Goal: Task Accomplishment & Management: Manage account settings

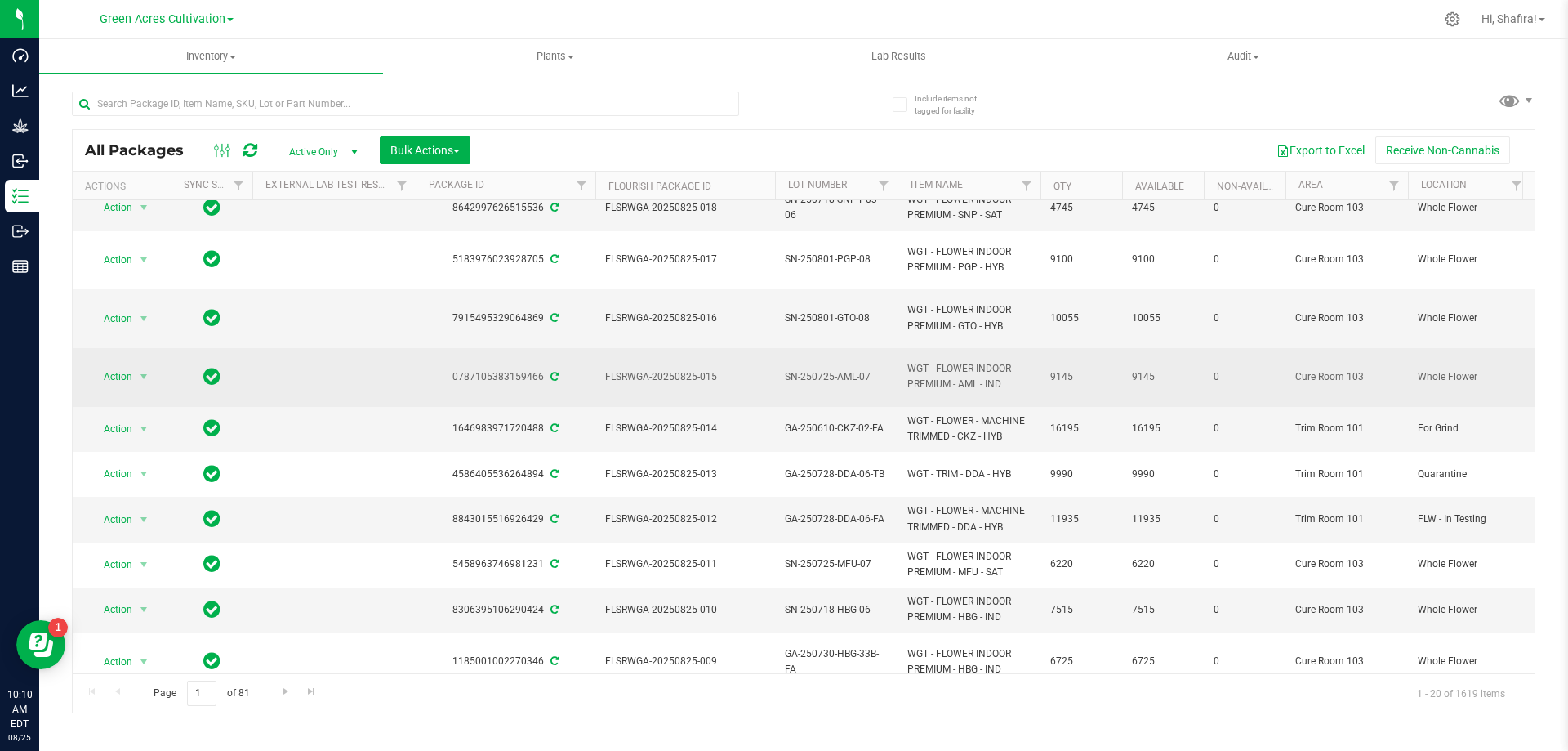
scroll to position [327, 0]
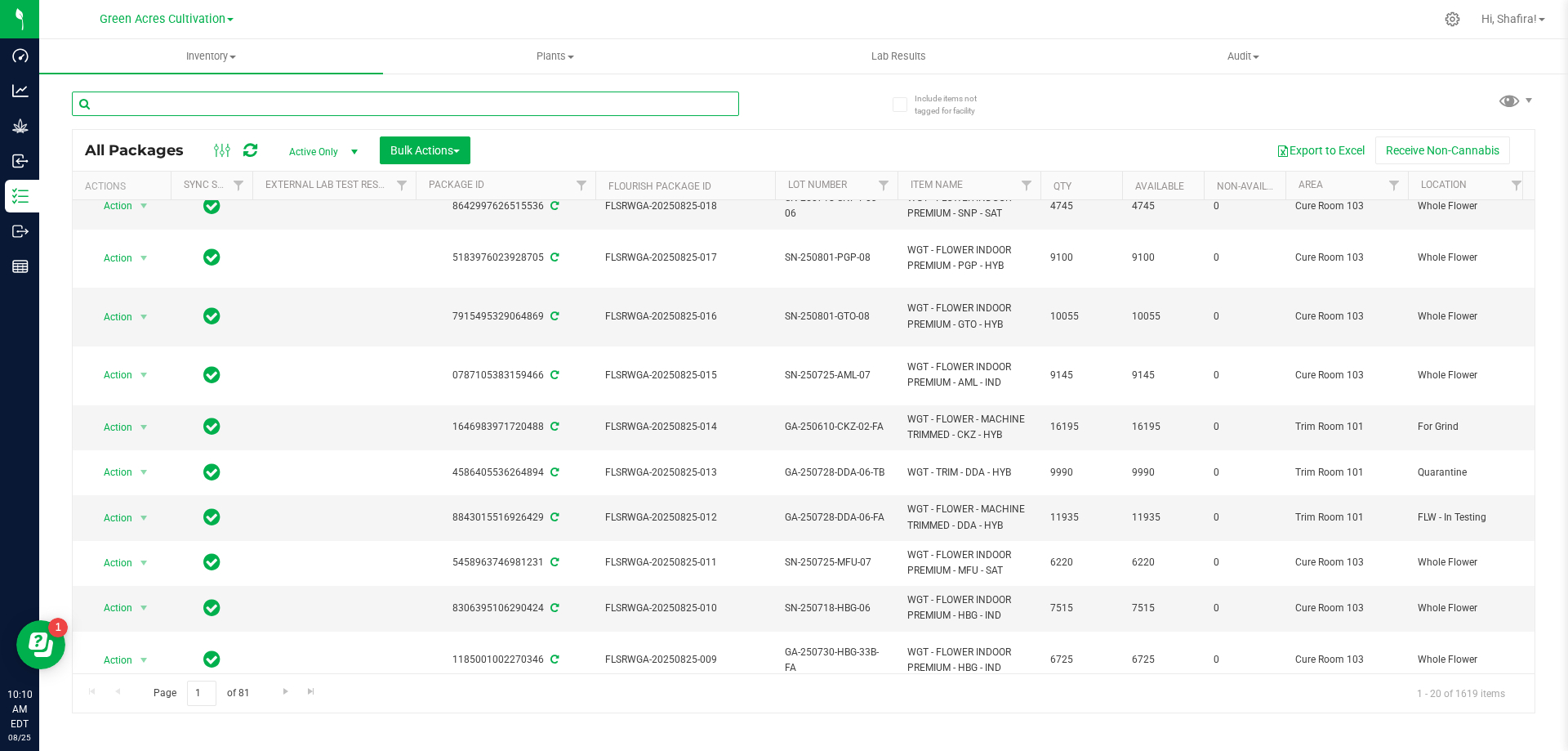
click at [343, 102] on input "text" at bounding box center [405, 104] width 667 height 25
paste input "FLSRWGA-20250814-025"
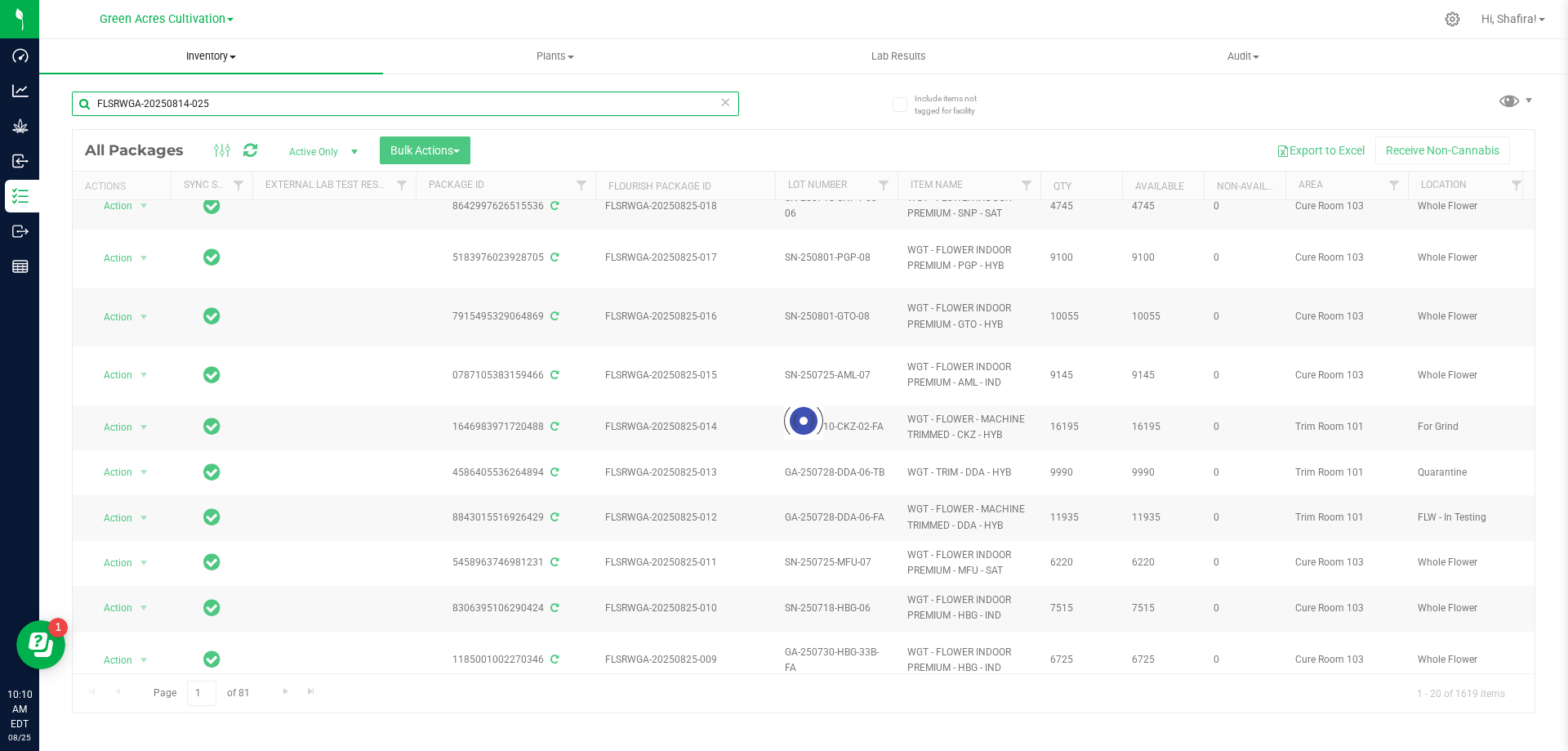
type input "FLSRWGA-20250814-025"
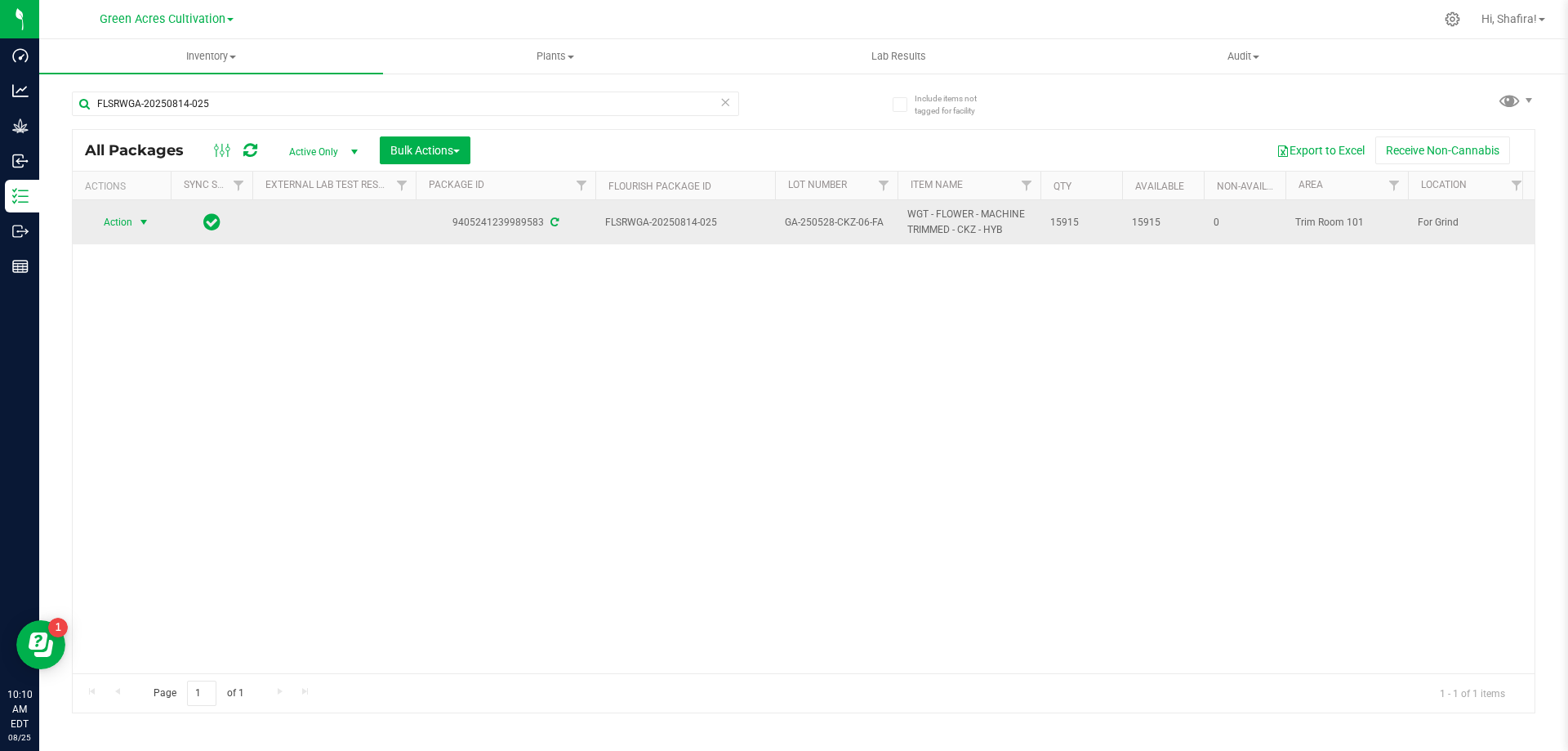
click at [110, 233] on span "Action" at bounding box center [111, 222] width 44 height 23
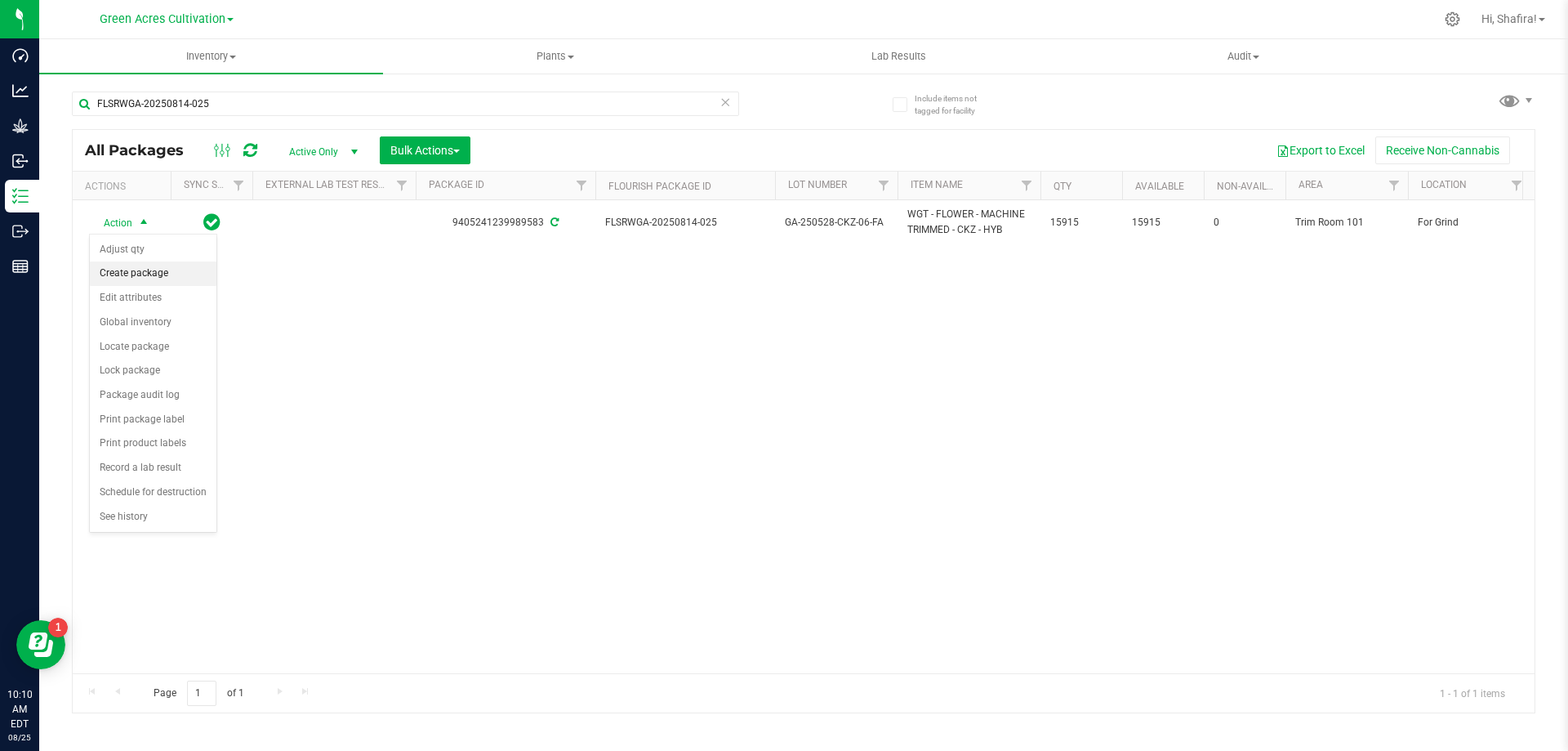
click at [134, 279] on li "Create package" at bounding box center [153, 274] width 126 height 25
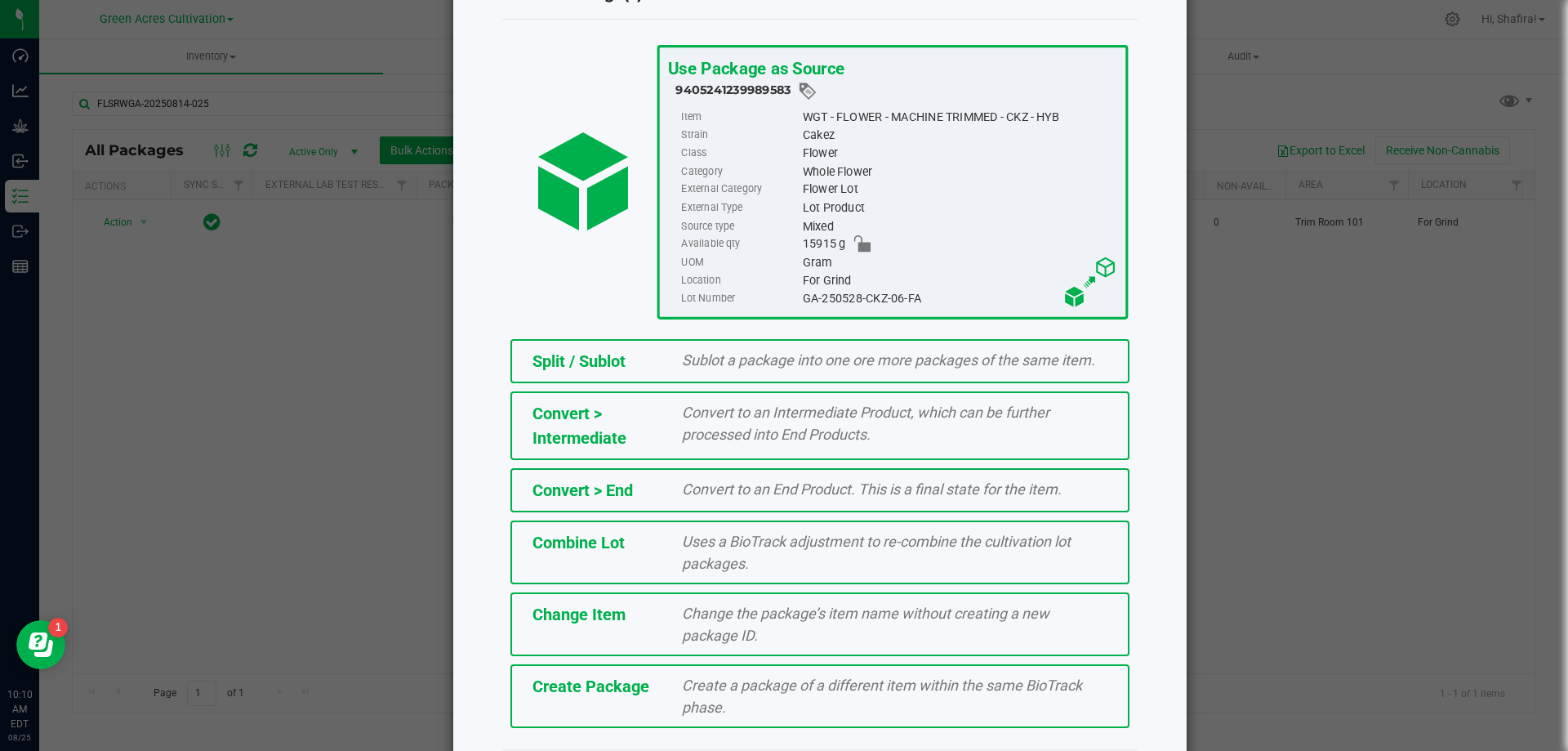
scroll to position [118, 0]
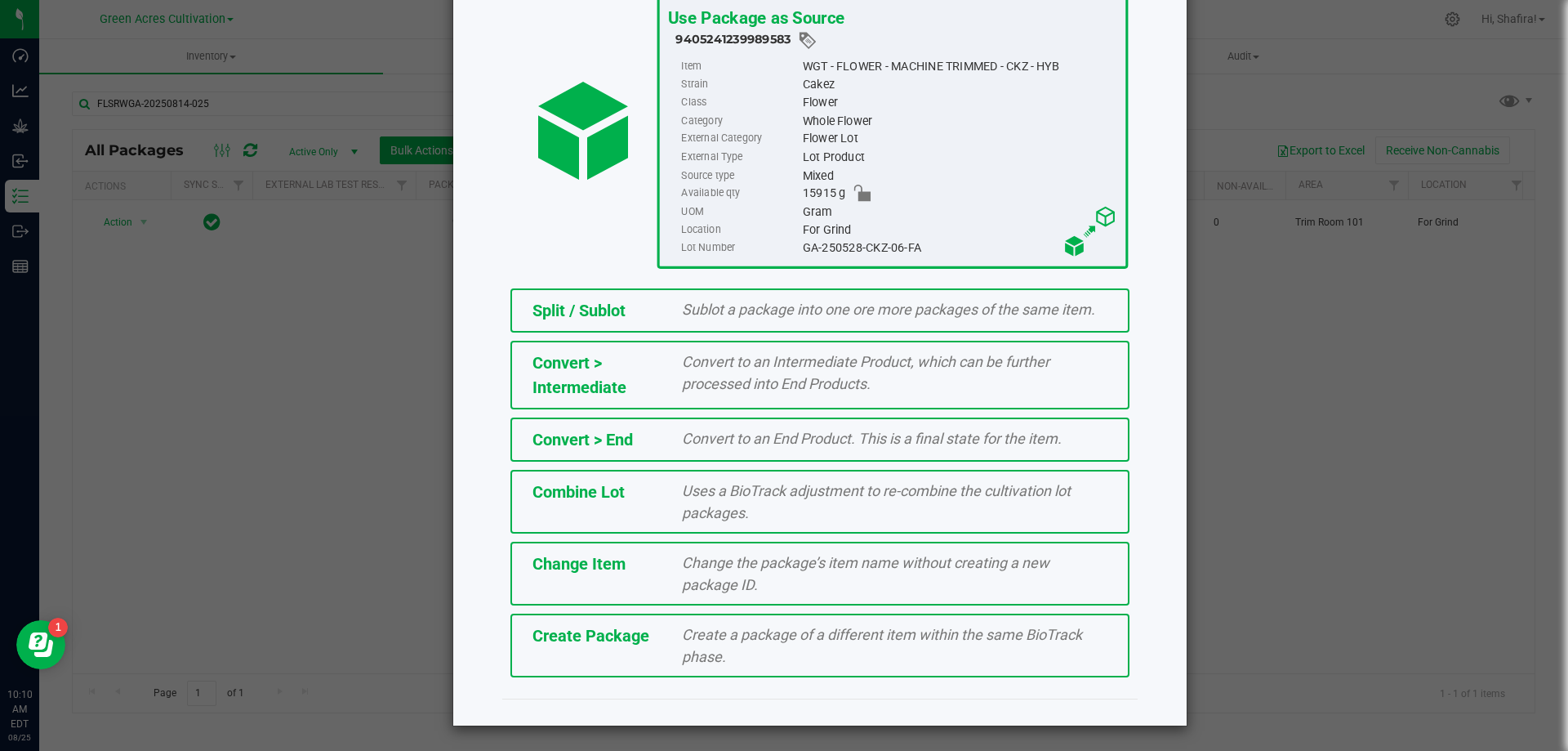
click at [583, 654] on div "Create Package Create a package of a different item within the same BioTrack ph…" at bounding box center [820, 645] width 619 height 64
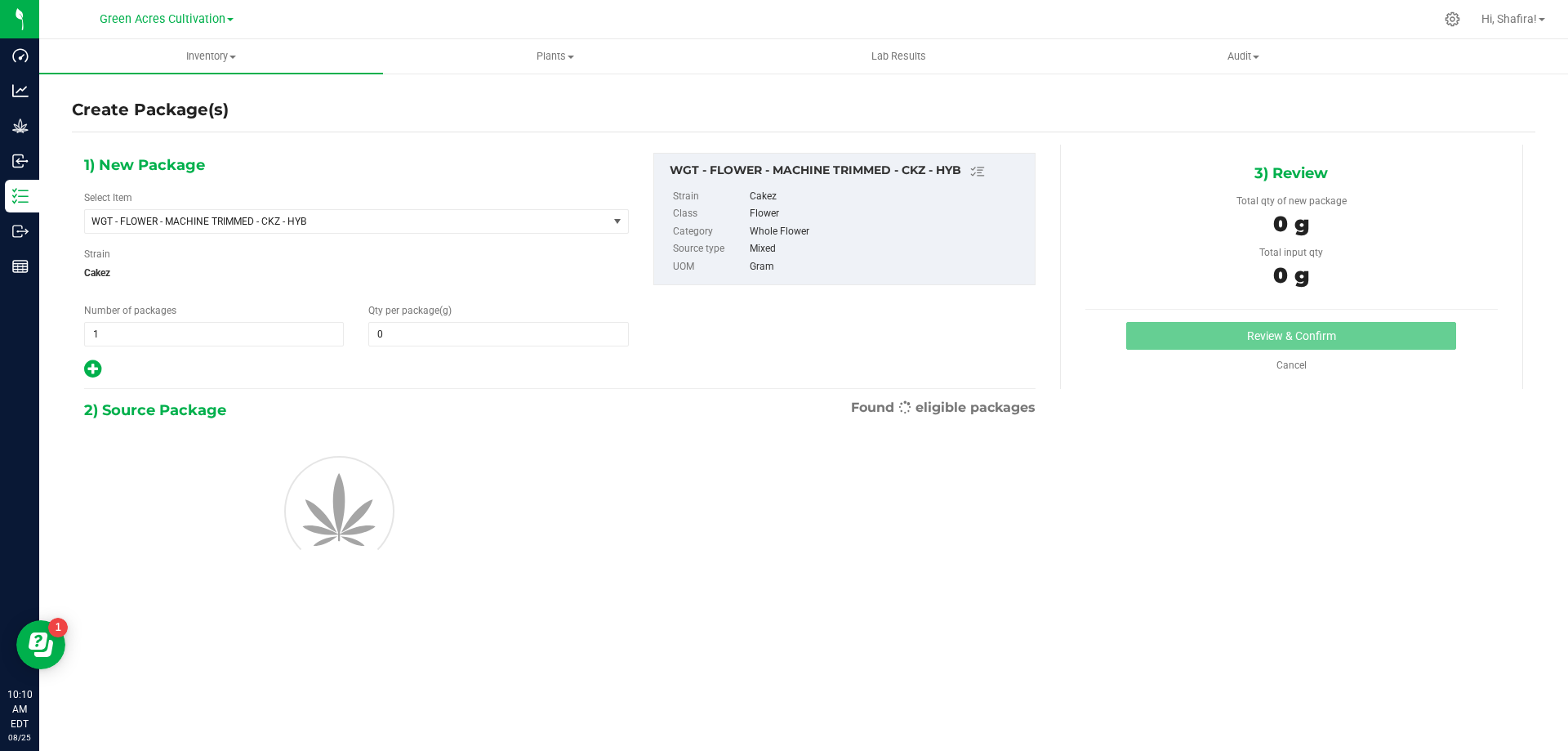
type input "0.0000"
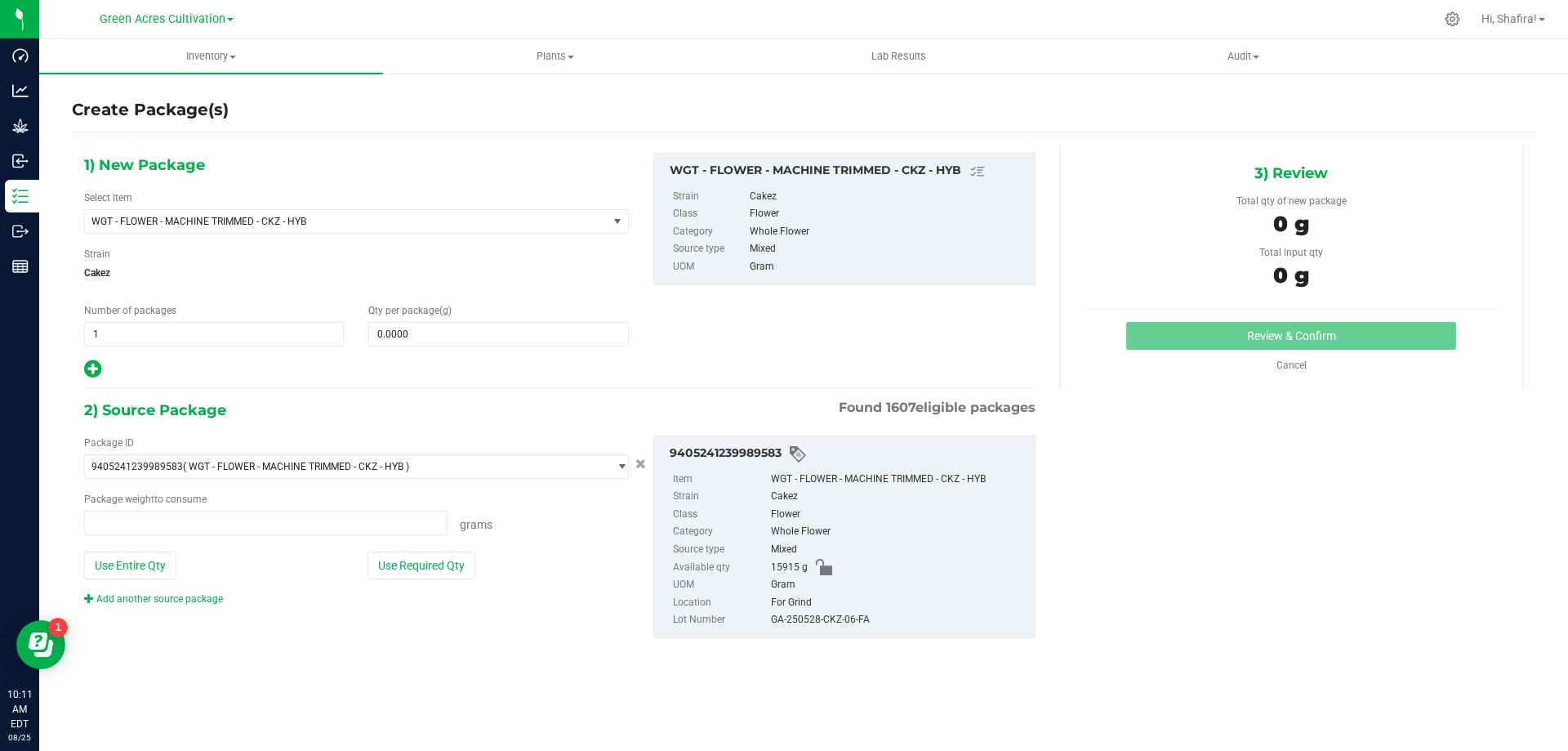
type input "0.0000 g"
click at [436, 229] on span "WGT - FLOWER - MACHINE TRIMMED - CKZ - HYB" at bounding box center [346, 222] width 523 height 23
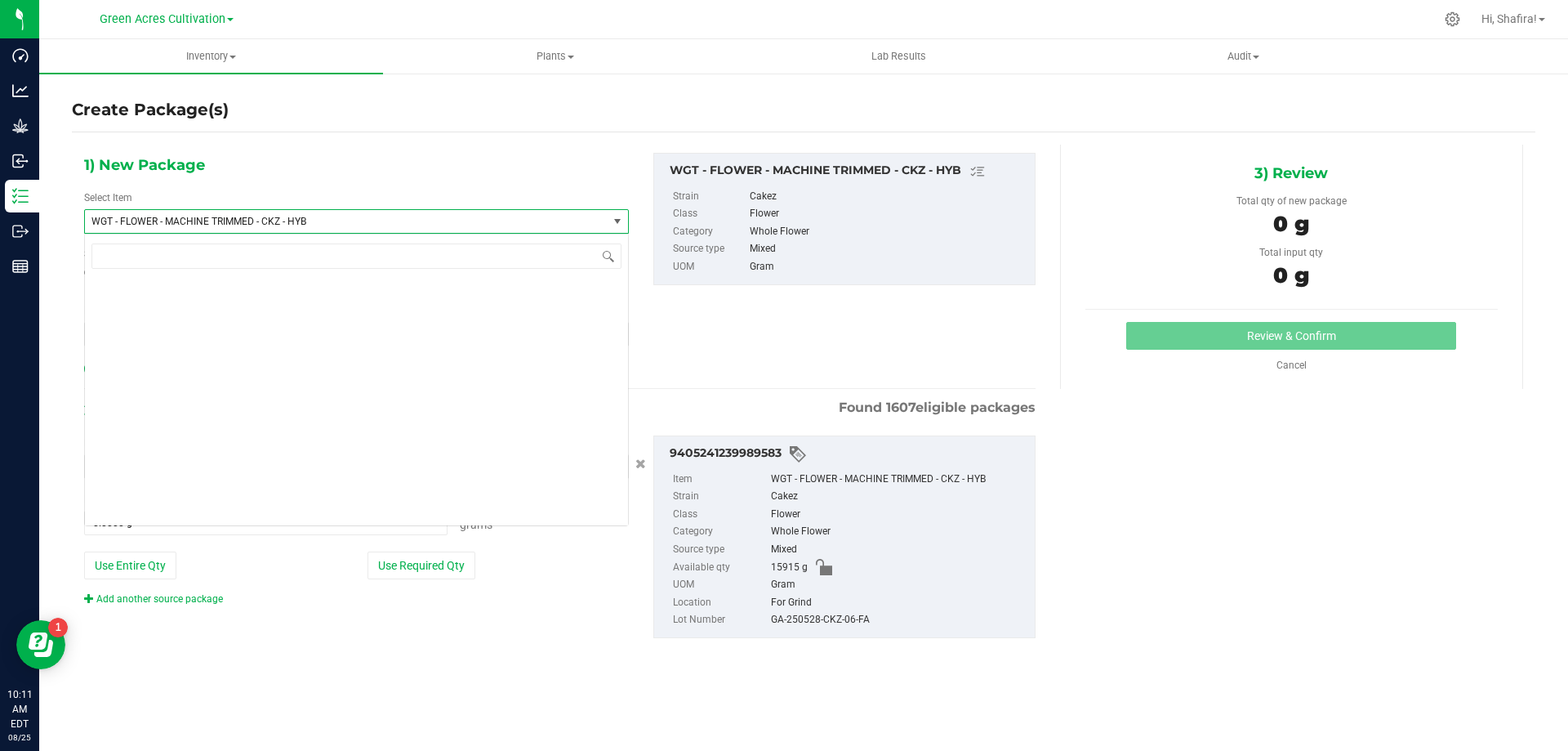
scroll to position [328522, 0]
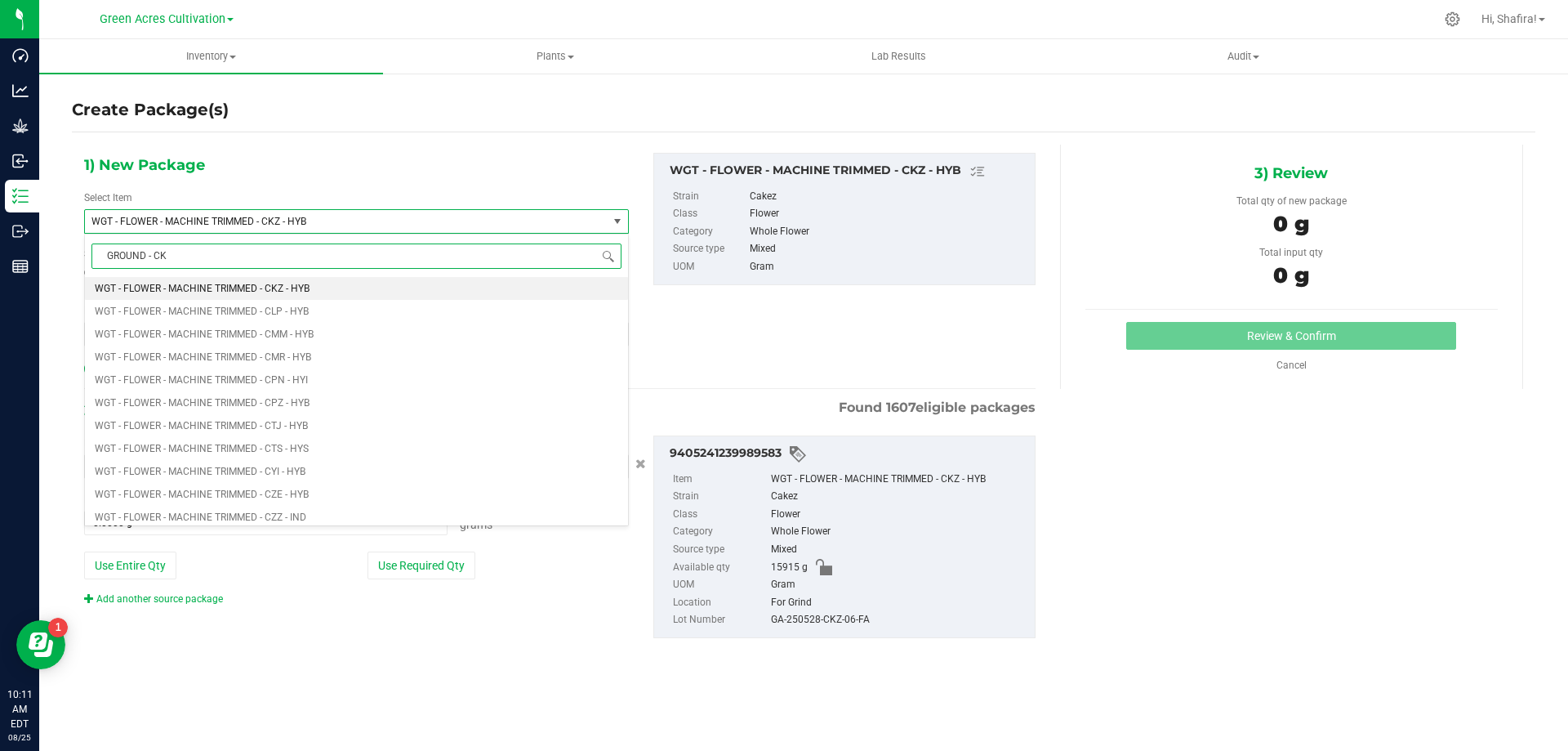
type input "GROUND - CKZ"
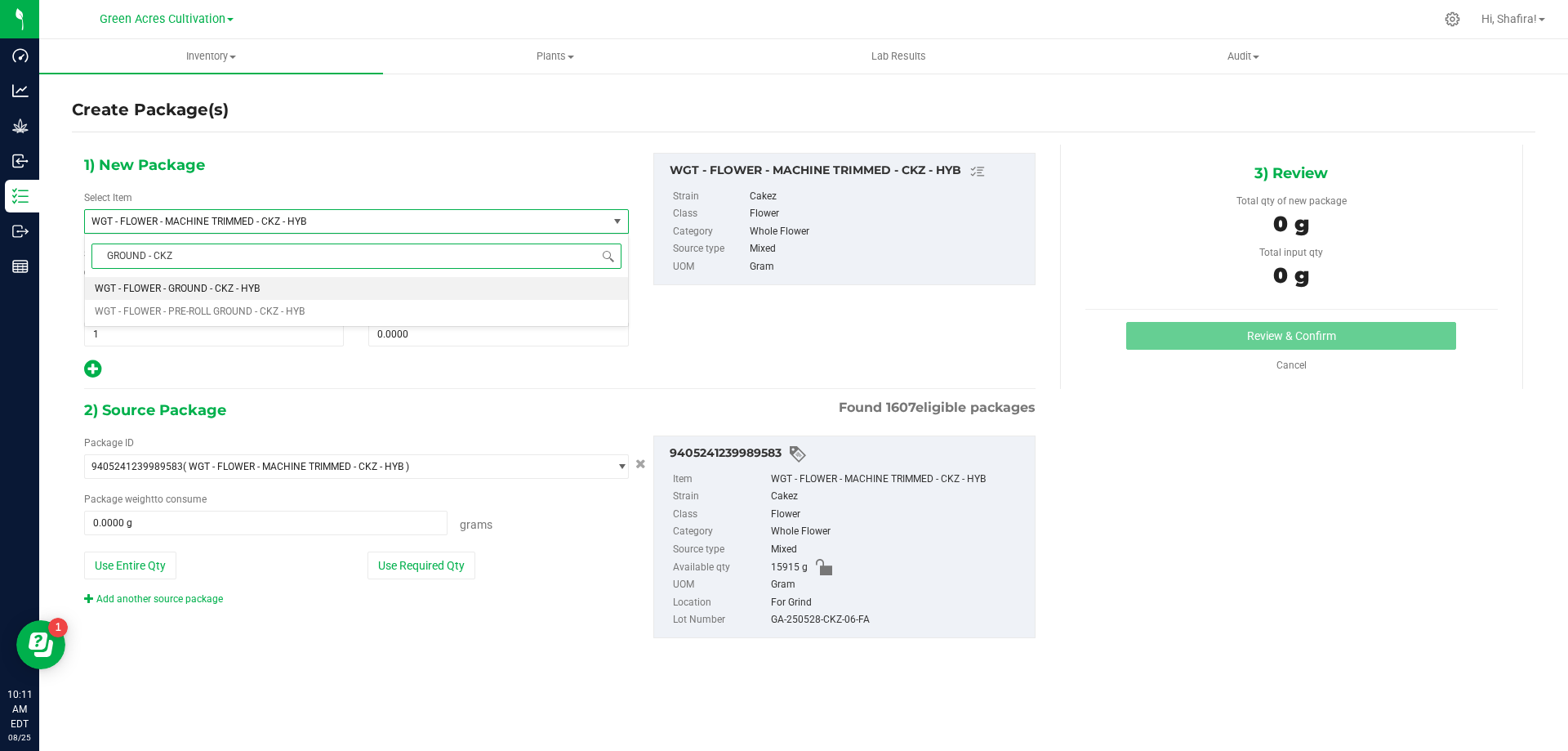
scroll to position [0, 0]
click at [395, 286] on li "WGT - FLOWER - GROUND - CKZ - HYB" at bounding box center [356, 288] width 543 height 23
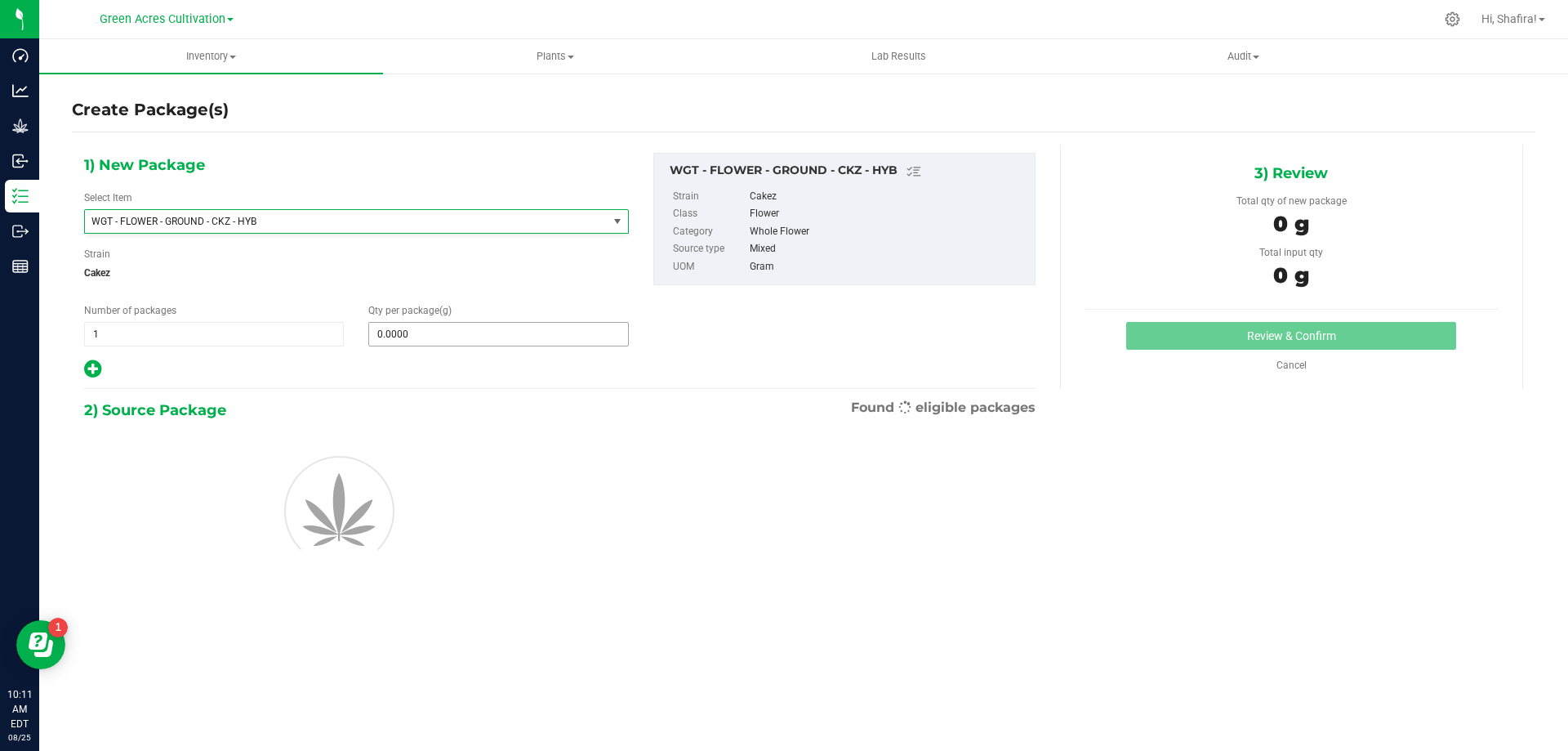
type input "0.0000"
click at [472, 330] on span at bounding box center [498, 334] width 260 height 25
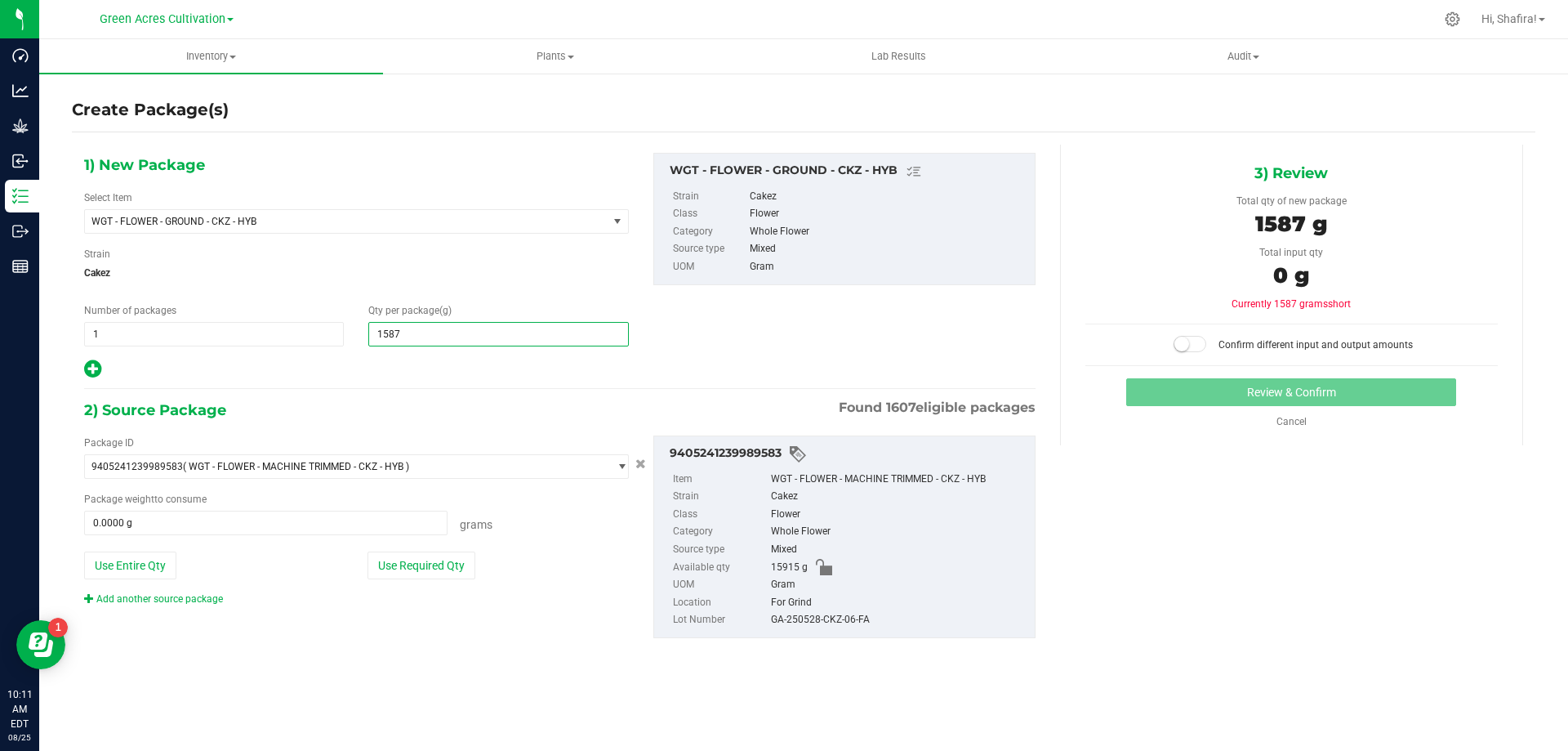
type input "15875"
type input "15,875.0000"
click at [435, 557] on button "Use Required Qty" at bounding box center [421, 565] width 108 height 27
type input "15875.0000 g"
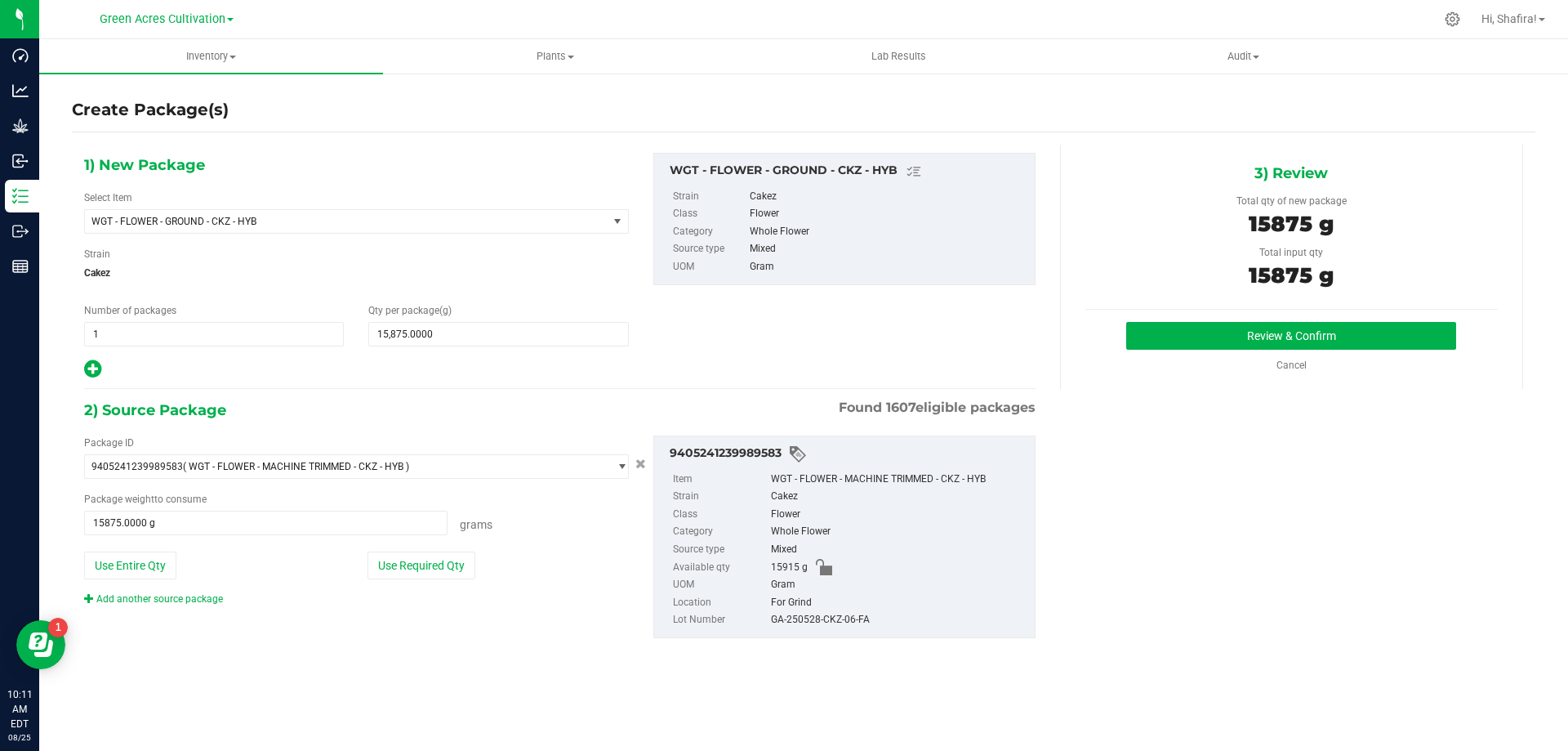
click at [798, 620] on div "GA-250528-CKZ-06-FA" at bounding box center [898, 619] width 255 height 18
copy div "GA-250528-CKZ-06-FA"
click at [1153, 335] on button "Review & Confirm" at bounding box center [1291, 335] width 330 height 27
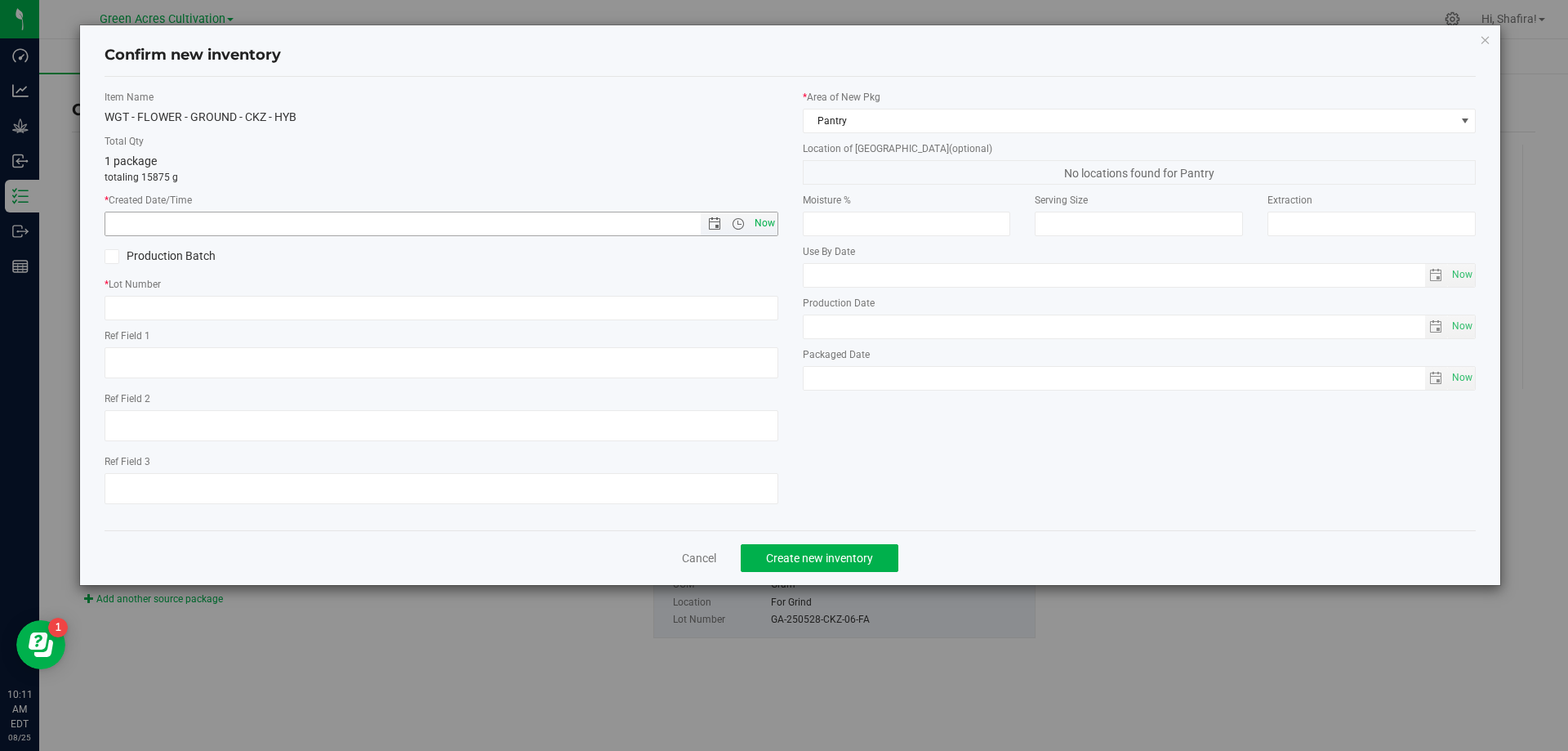
click at [761, 224] on span "Now" at bounding box center [764, 223] width 27 height 24
type input "[DATE] 10:11 AM"
paste input "GA-250528-CKZ-06-FA"
type input "GA-250528-CKZ-06-GF"
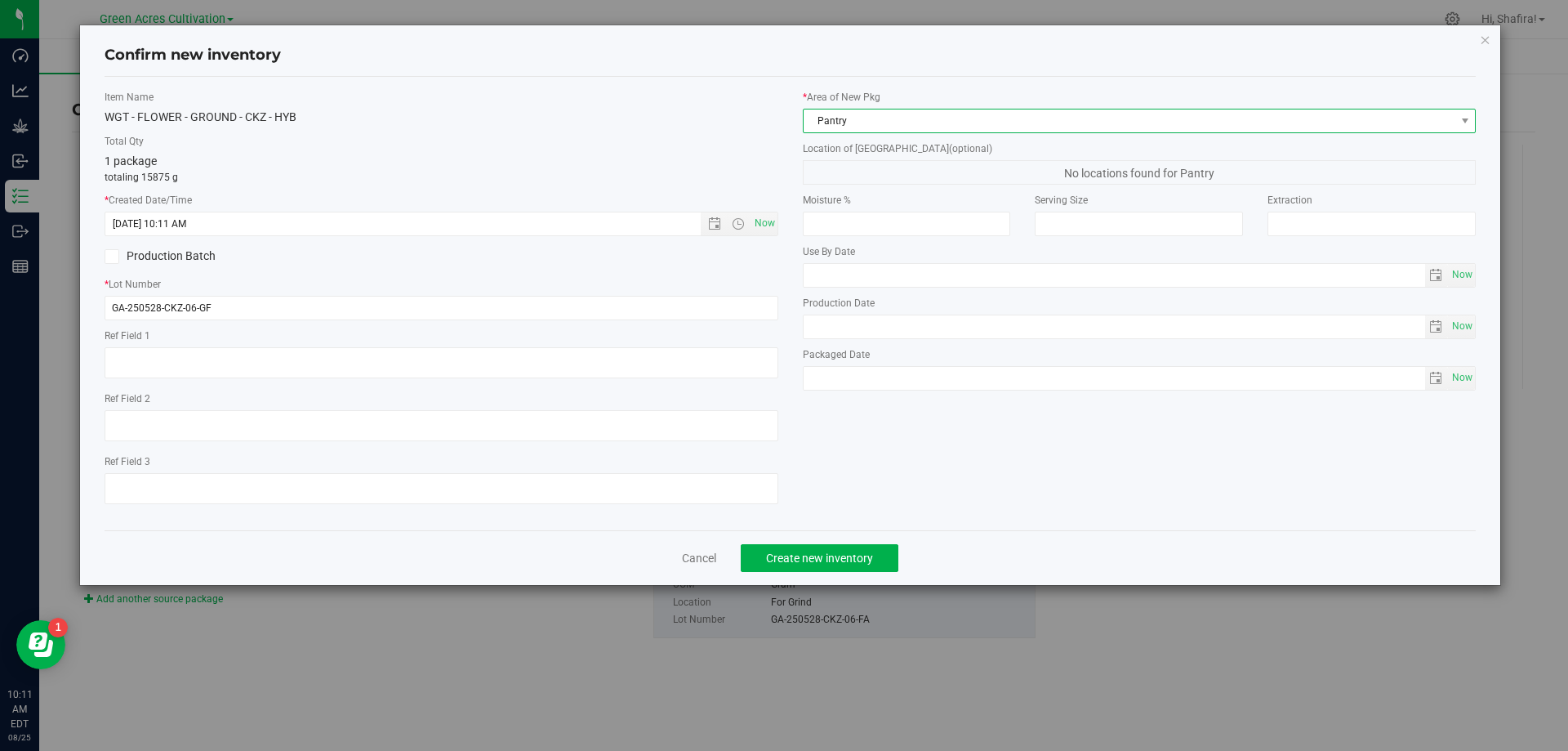
click at [932, 125] on span "Pantry" at bounding box center [1130, 121] width 652 height 23
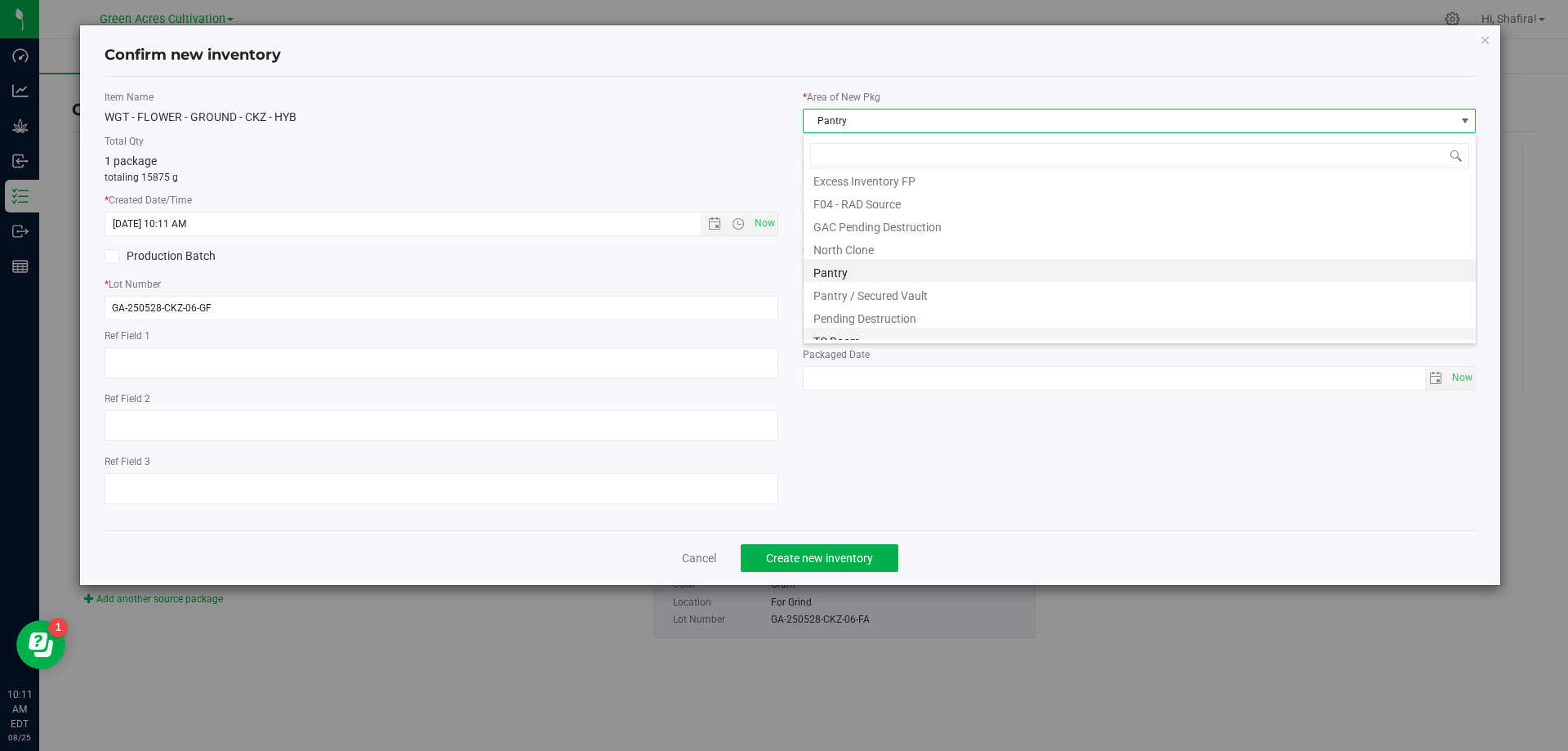
scroll to position [225, 0]
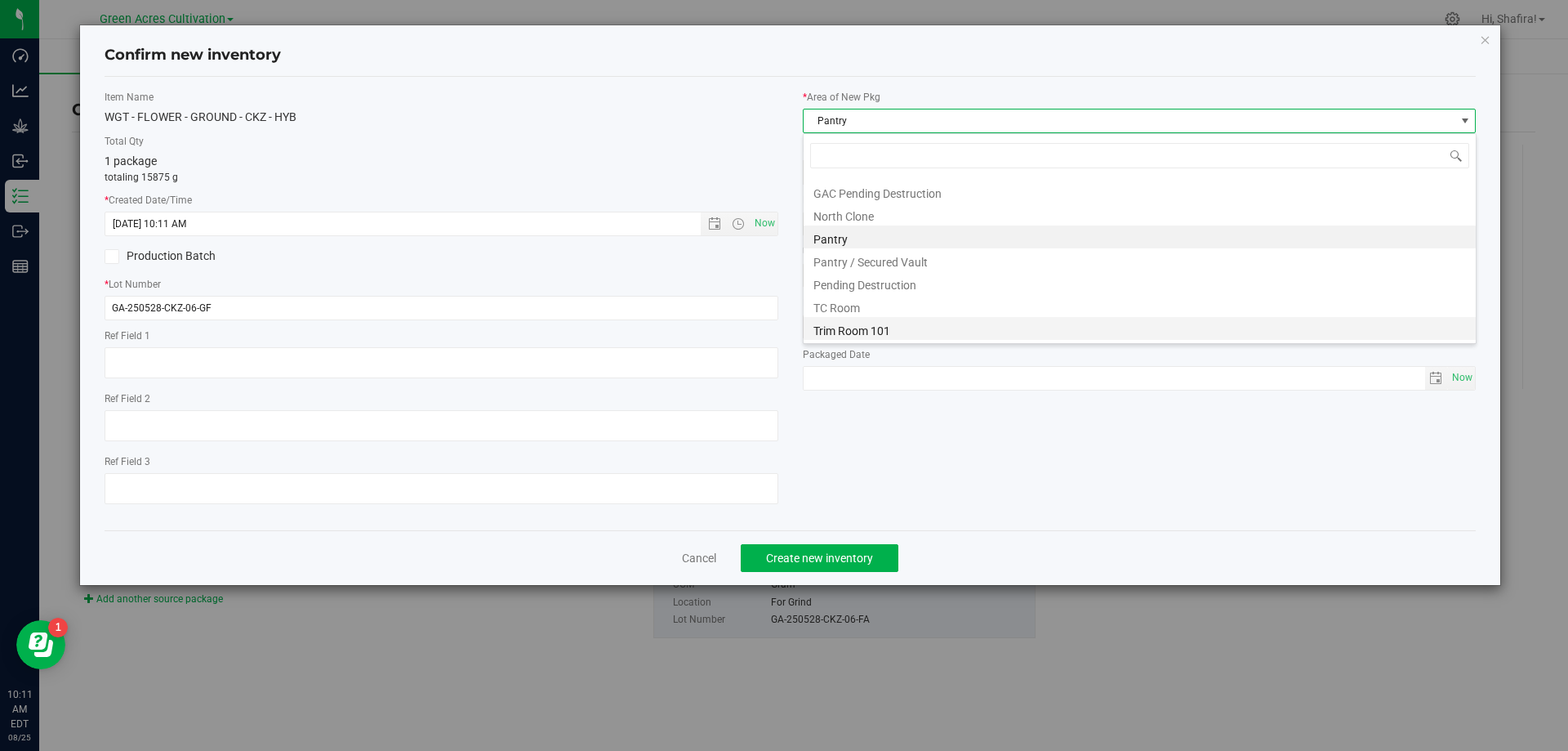
click at [875, 333] on li "Trim Room 101" at bounding box center [1140, 329] width 672 height 23
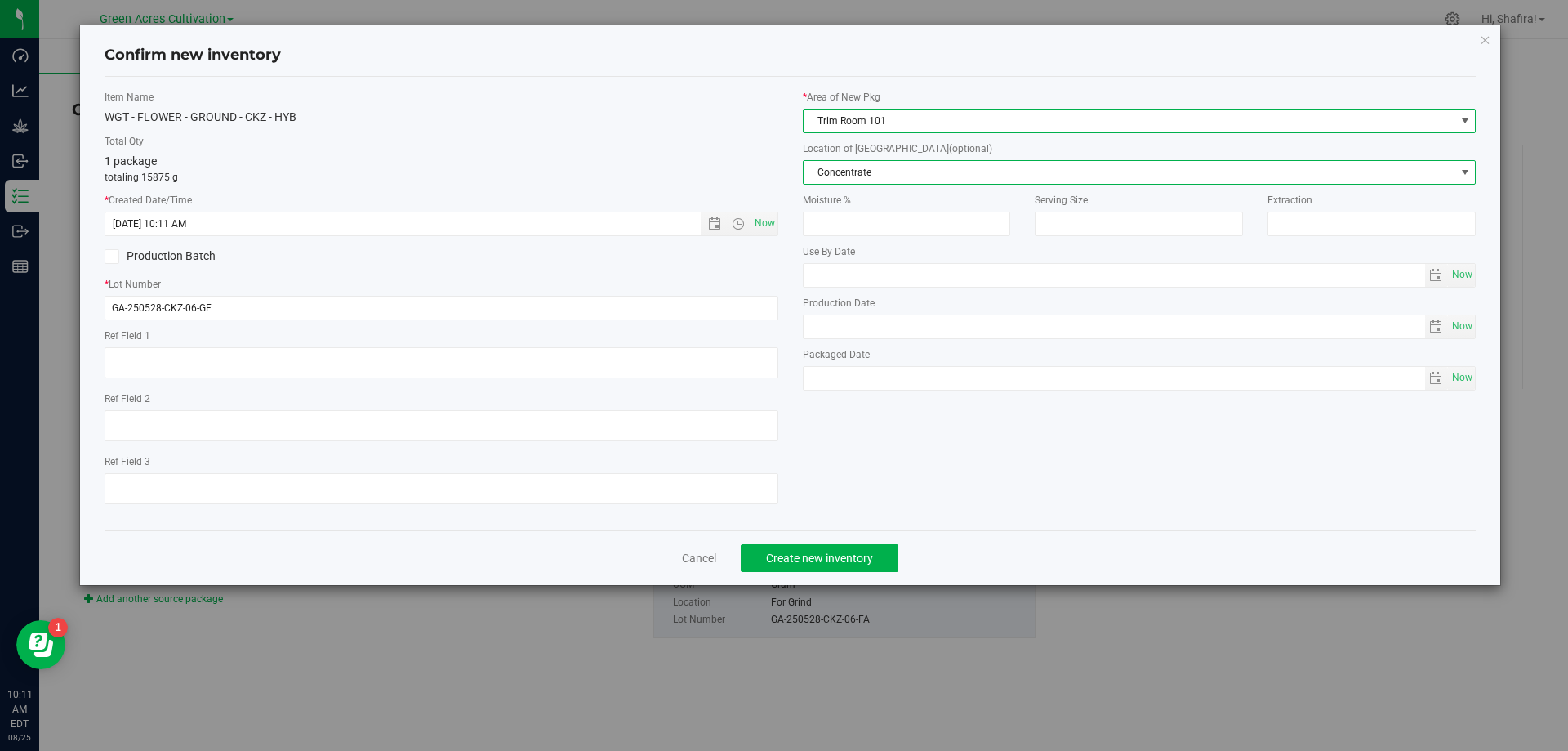
click at [848, 184] on span "Concentrate" at bounding box center [1140, 172] width 674 height 25
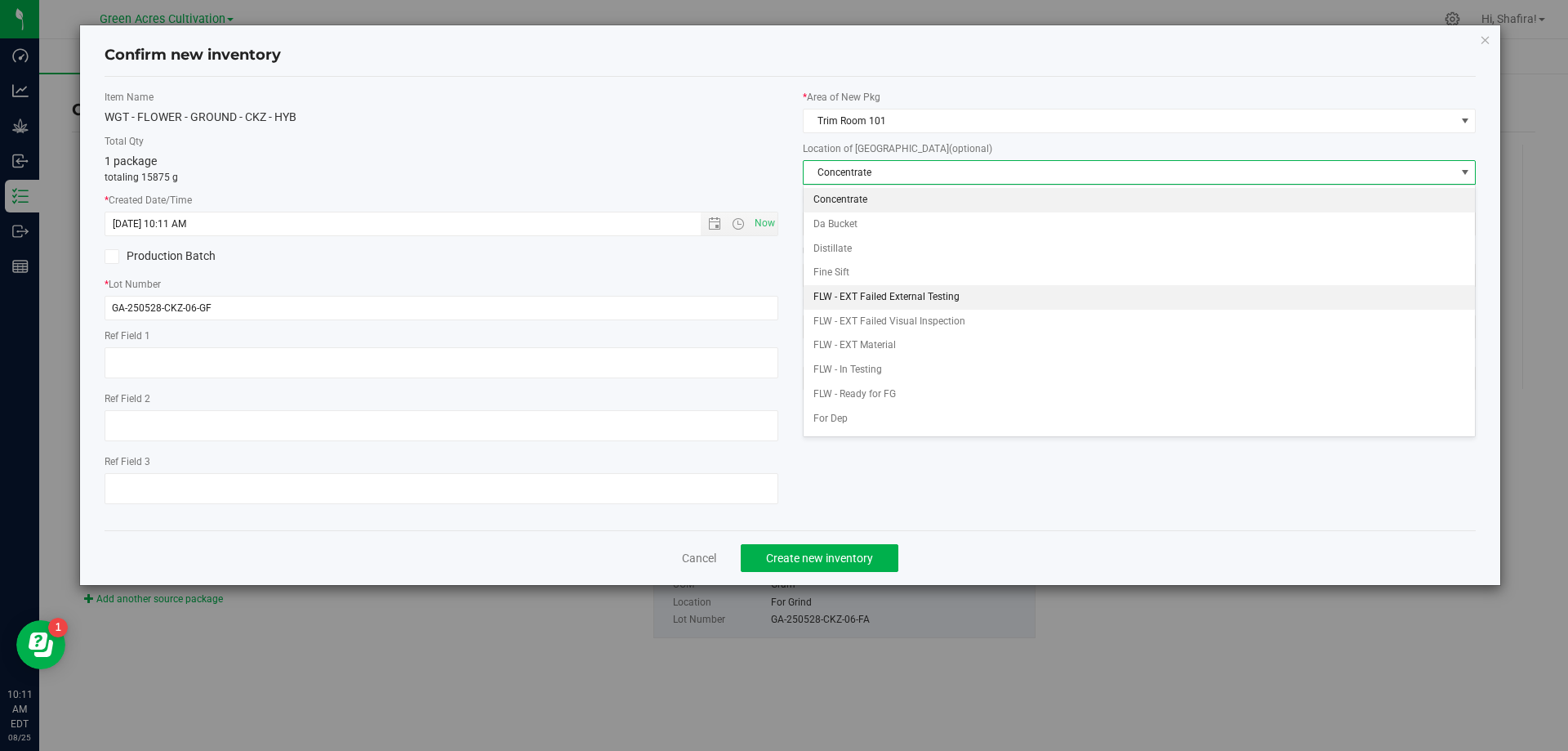
scroll to position [167, 0]
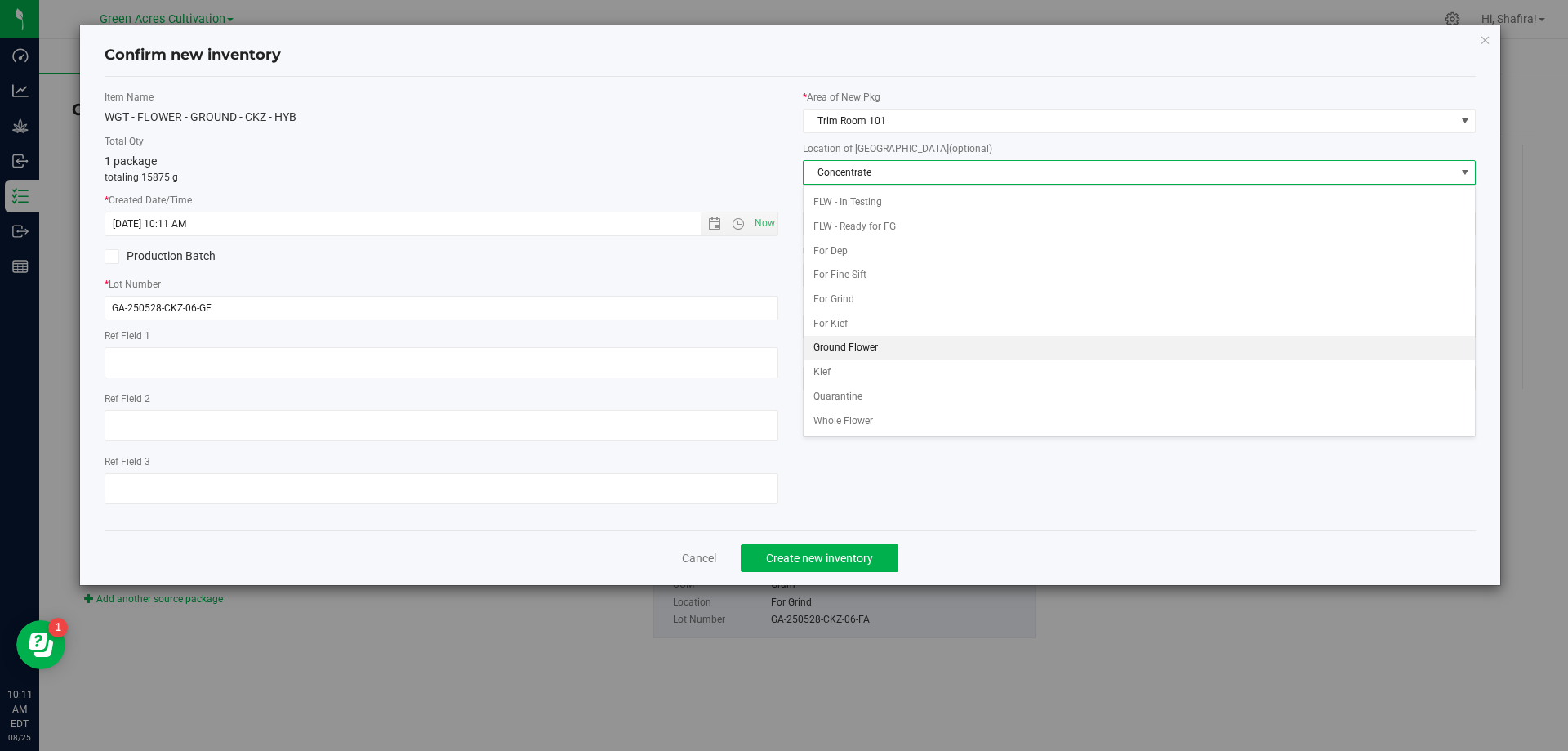
click at [870, 345] on li "Ground Flower" at bounding box center [1140, 348] width 672 height 25
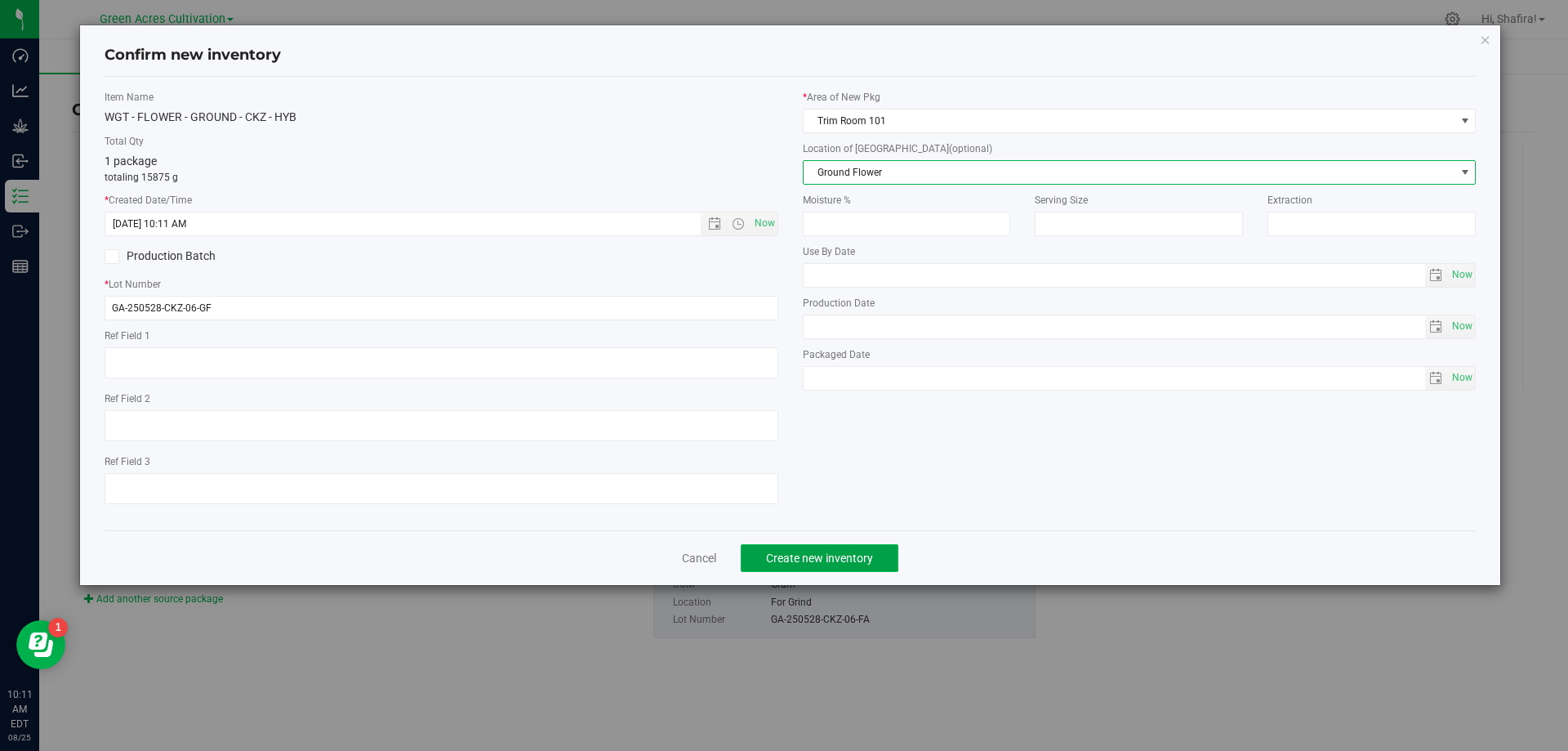
click at [848, 565] on button "Create new inventory" at bounding box center [819, 558] width 157 height 27
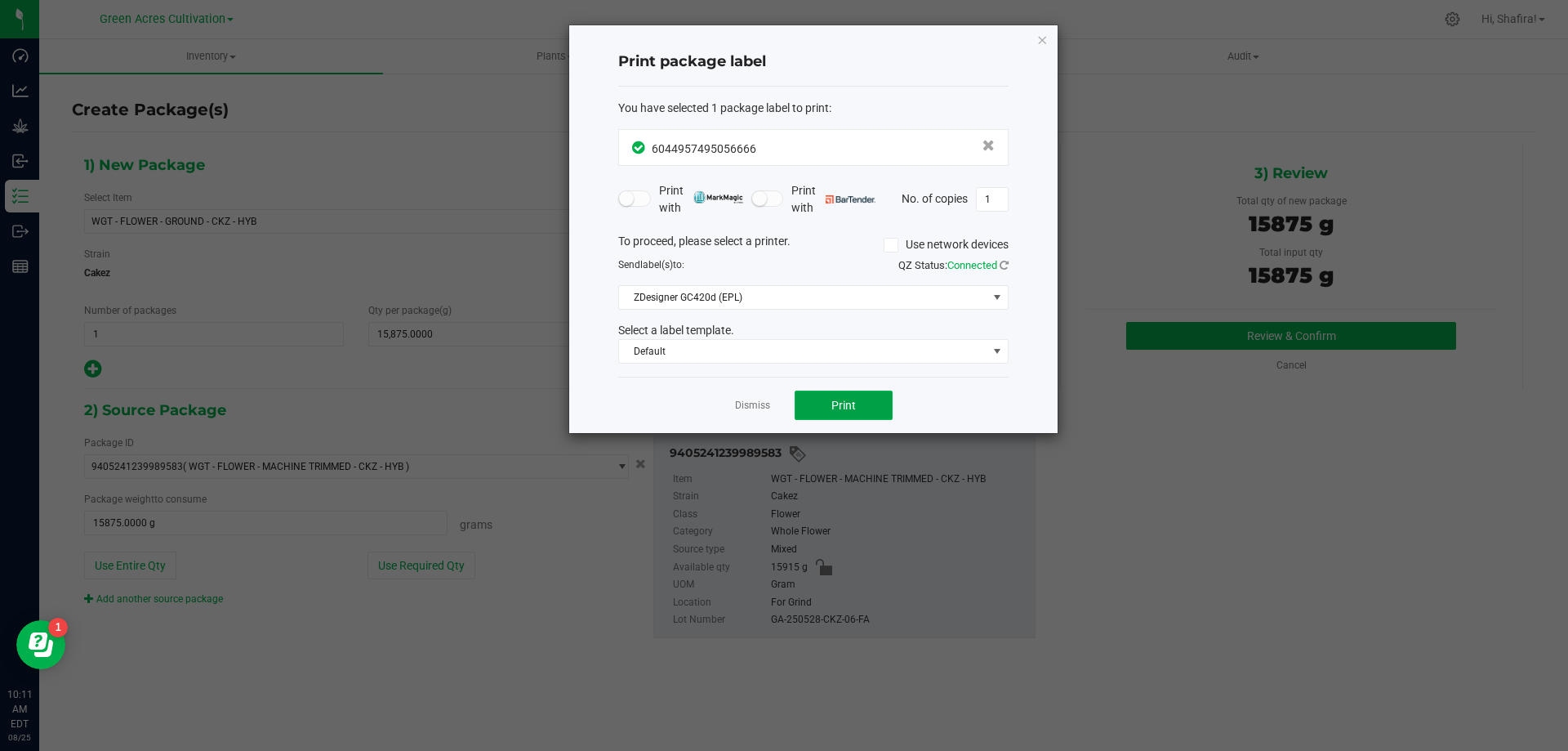
click at [860, 401] on button "Print" at bounding box center [843, 405] width 98 height 29
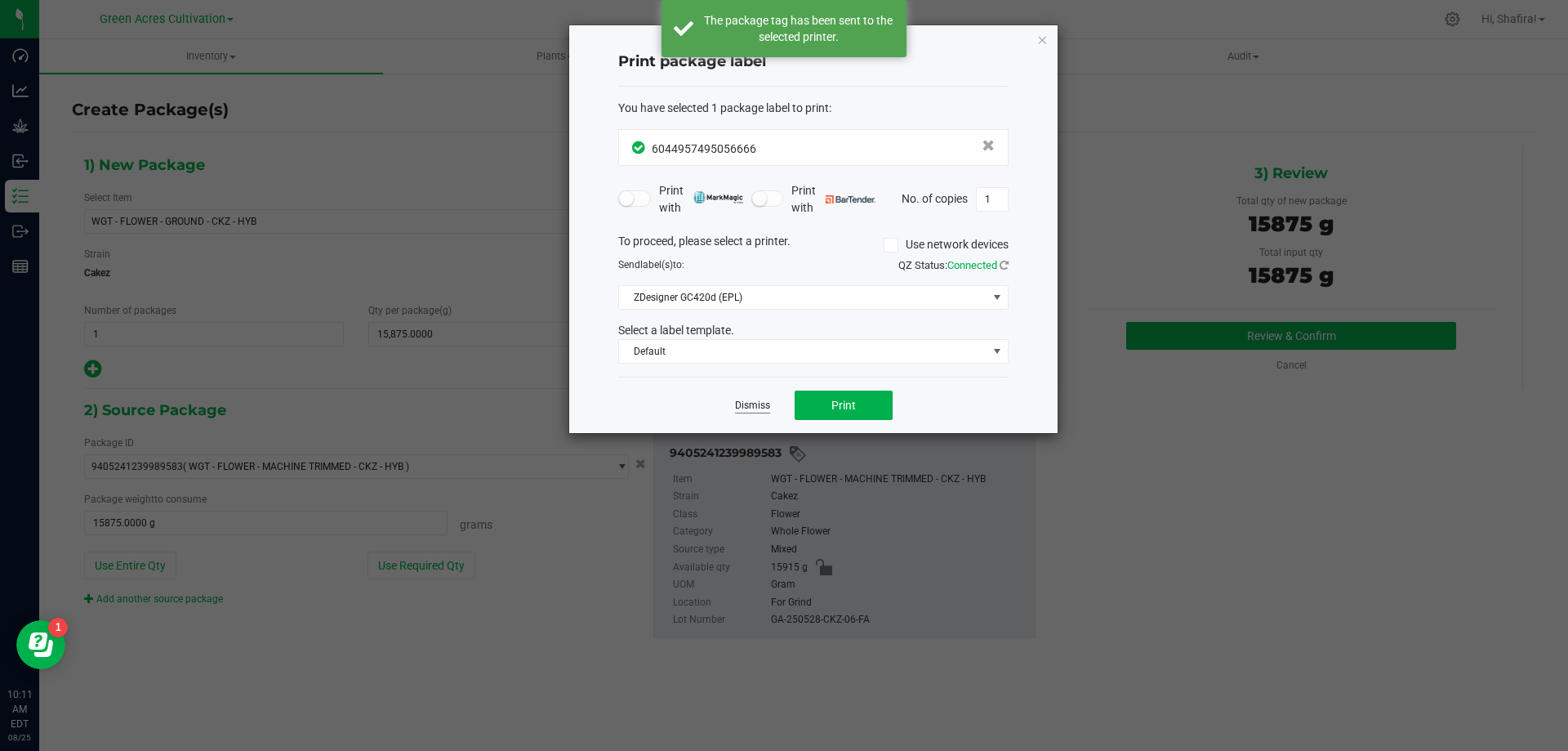
click at [742, 402] on link "Dismiss" at bounding box center [753, 406] width 35 height 14
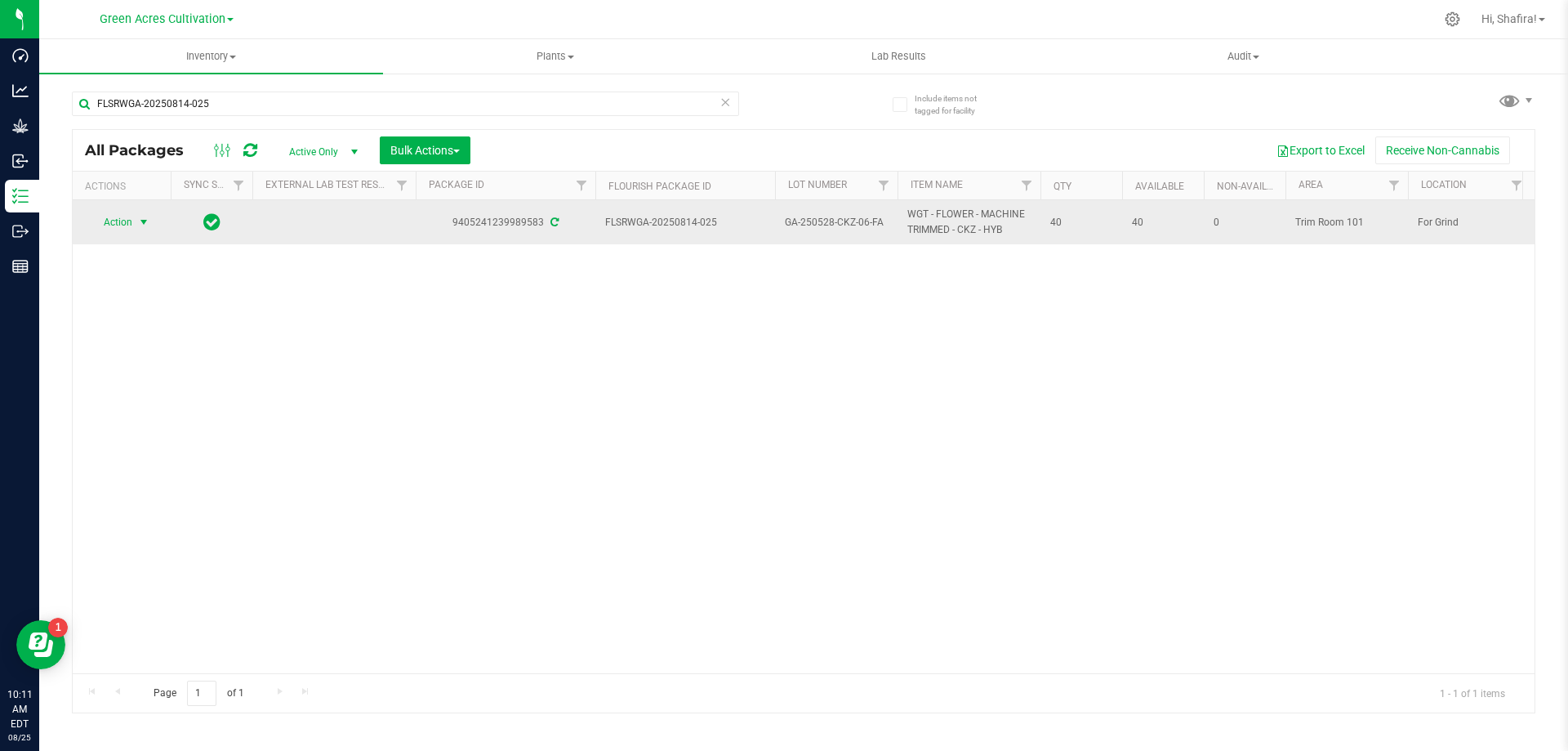
click at [132, 219] on span "Action" at bounding box center [111, 222] width 44 height 23
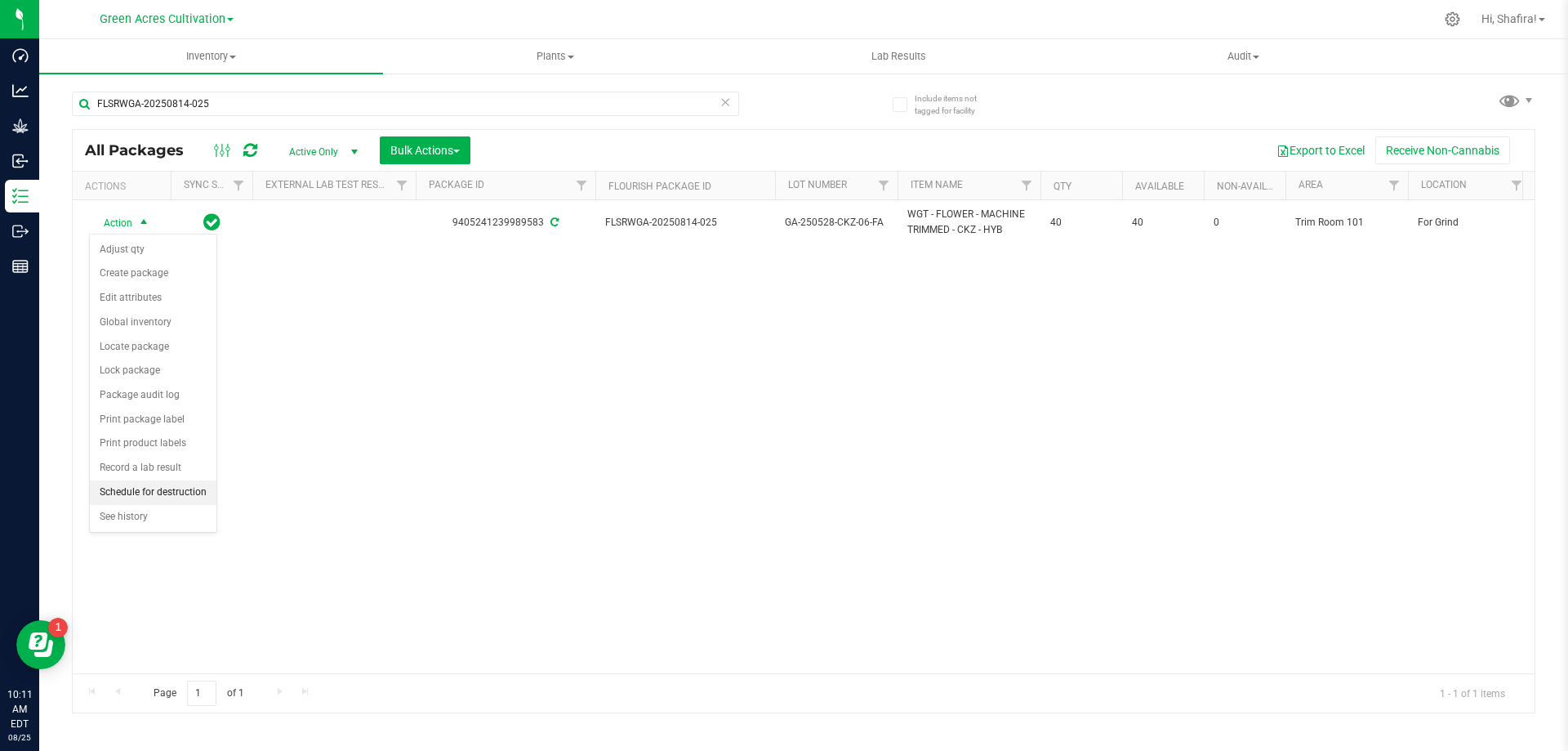
click at [151, 494] on li "Schedule for destruction" at bounding box center [153, 493] width 126 height 25
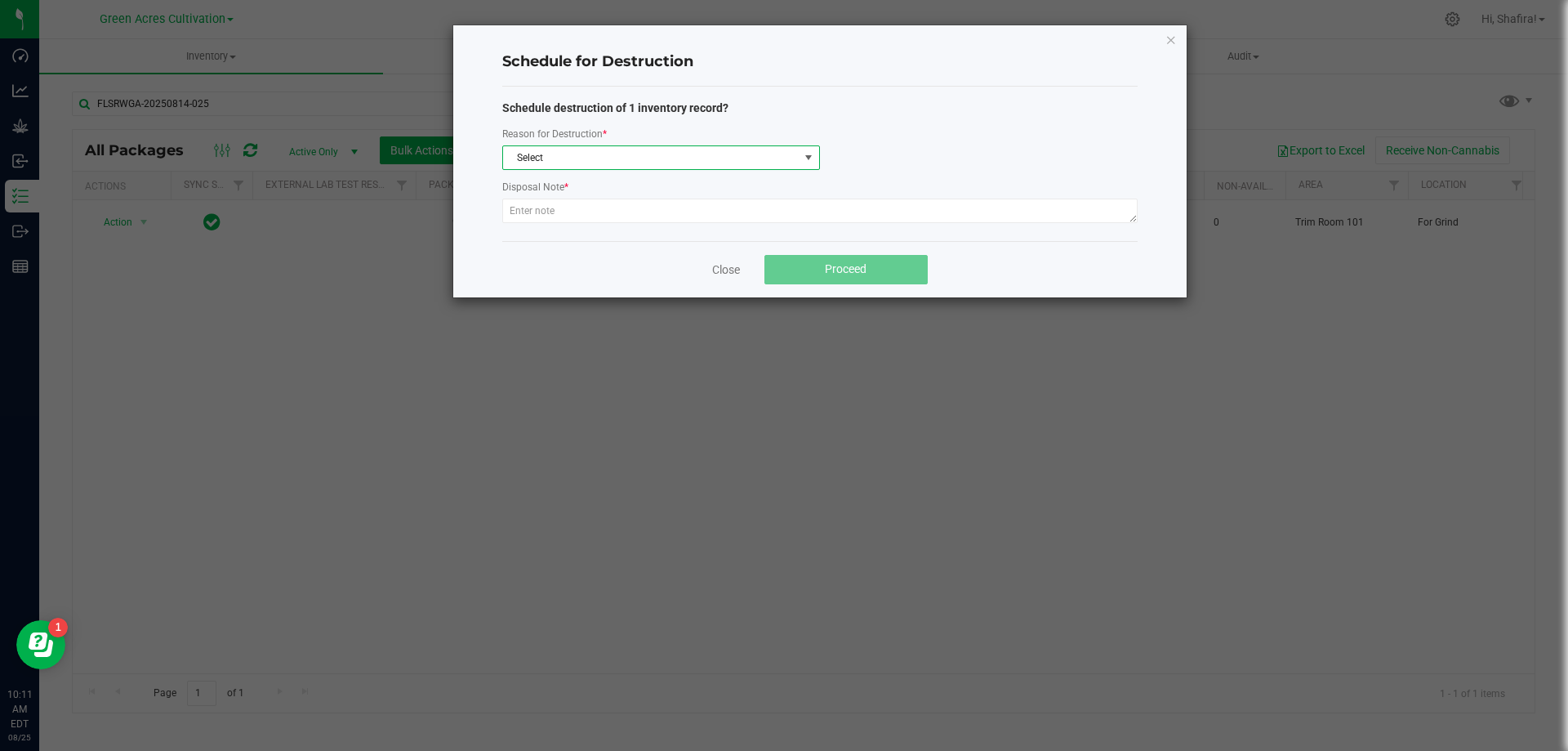
click at [569, 167] on span "Select" at bounding box center [650, 157] width 296 height 23
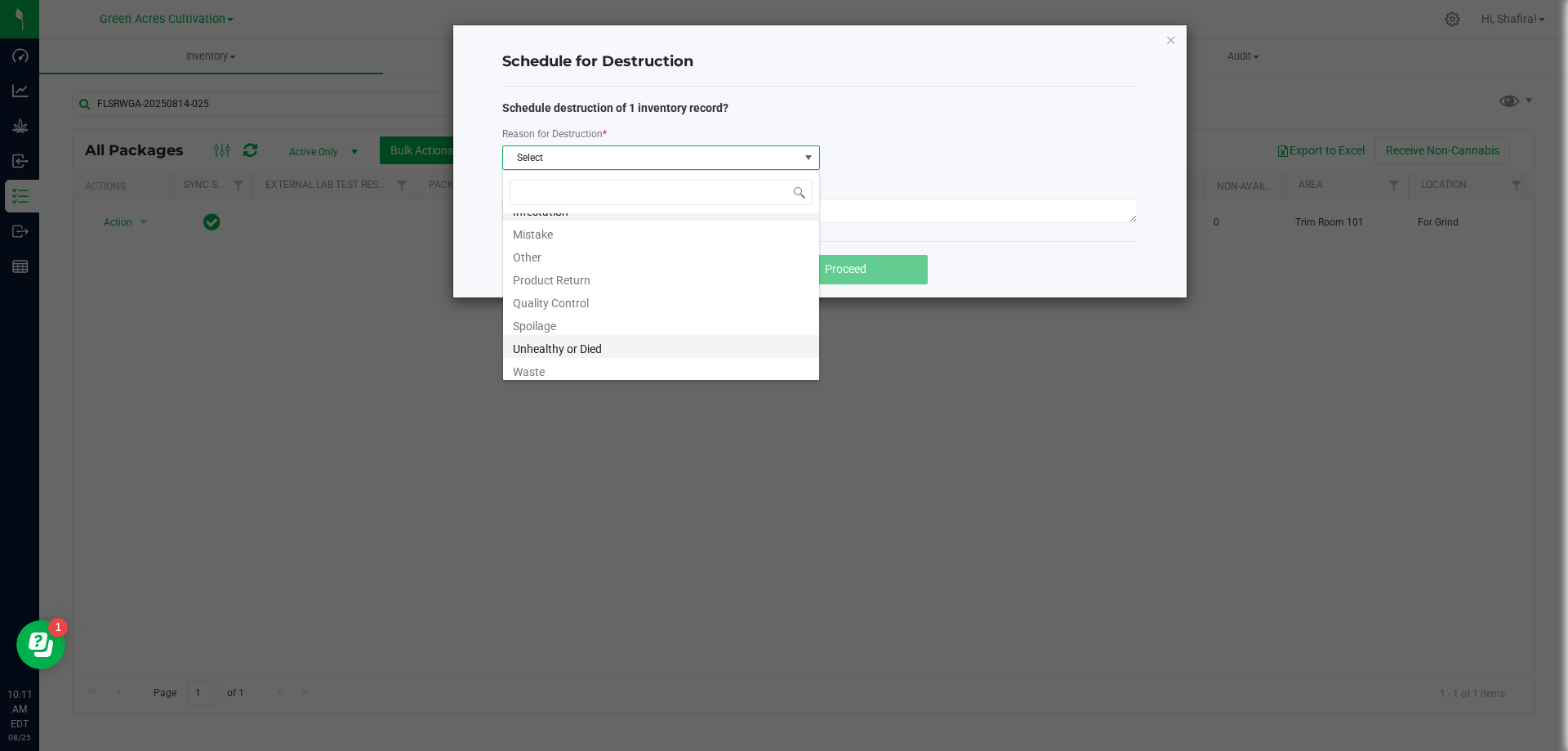
scroll to position [19, 0]
click at [574, 365] on li "Waste" at bounding box center [661, 365] width 316 height 23
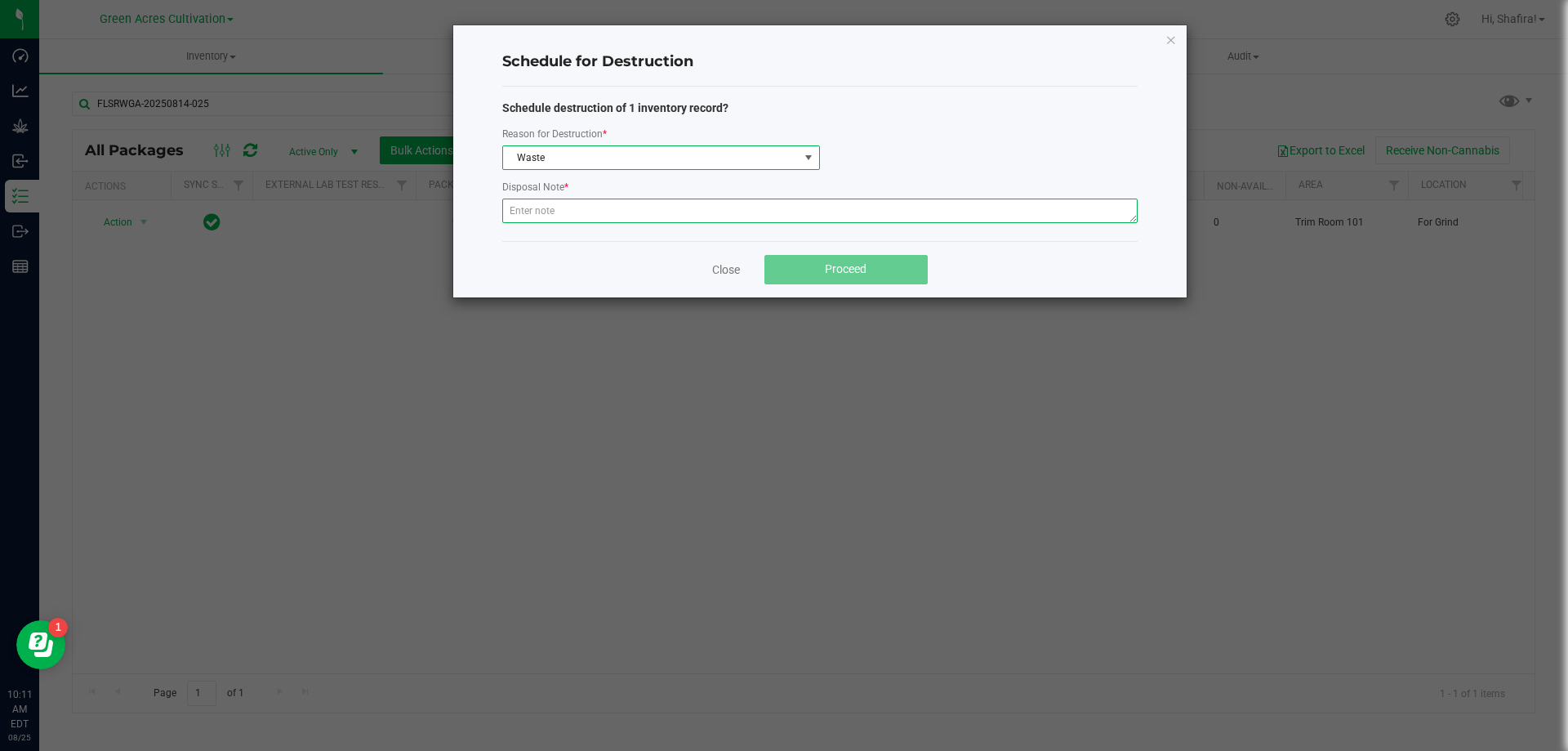
click at [582, 206] on textarea at bounding box center [819, 211] width 635 height 25
type textarea "POST GRINDER WASTE"
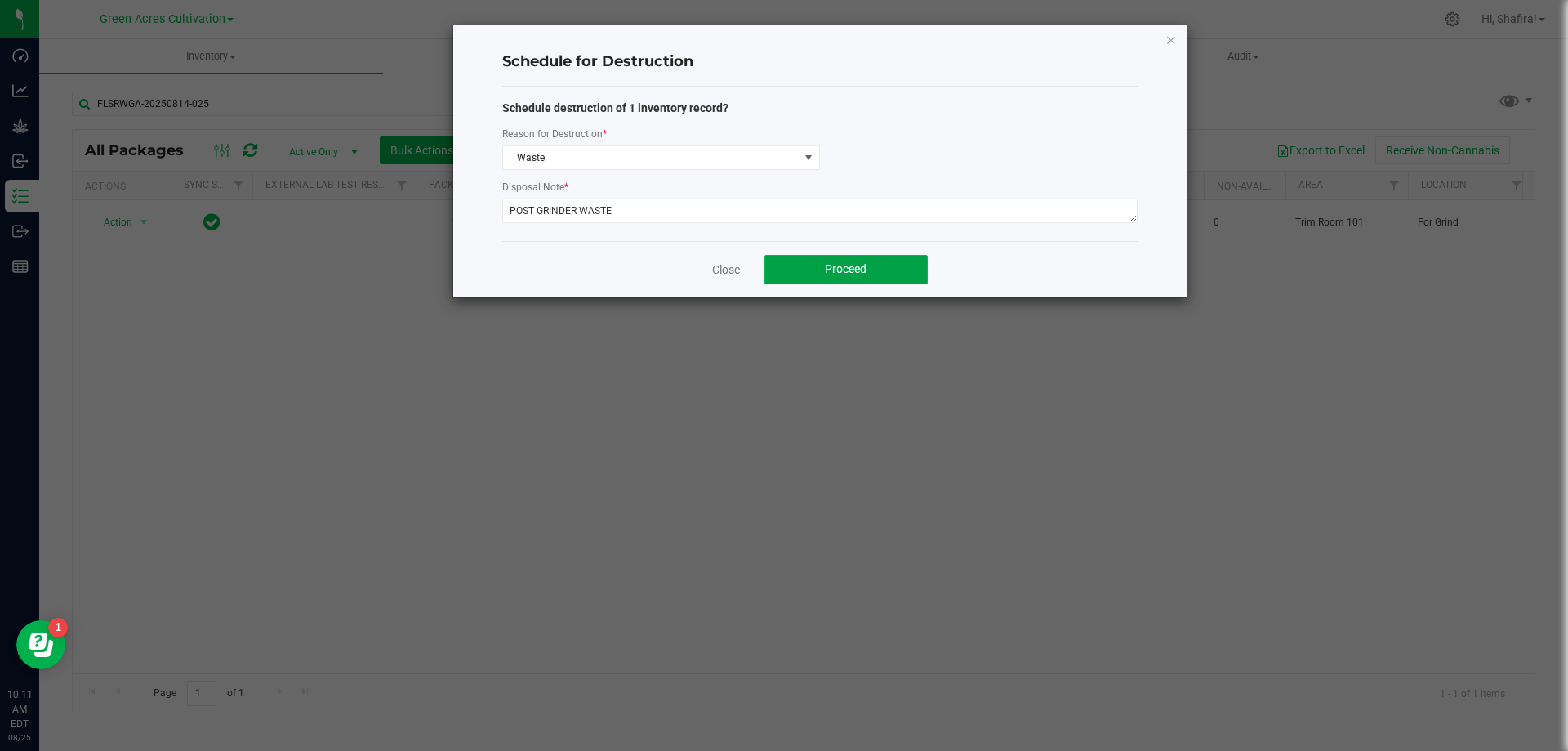
click at [866, 275] on span "Proceed" at bounding box center [845, 269] width 42 height 13
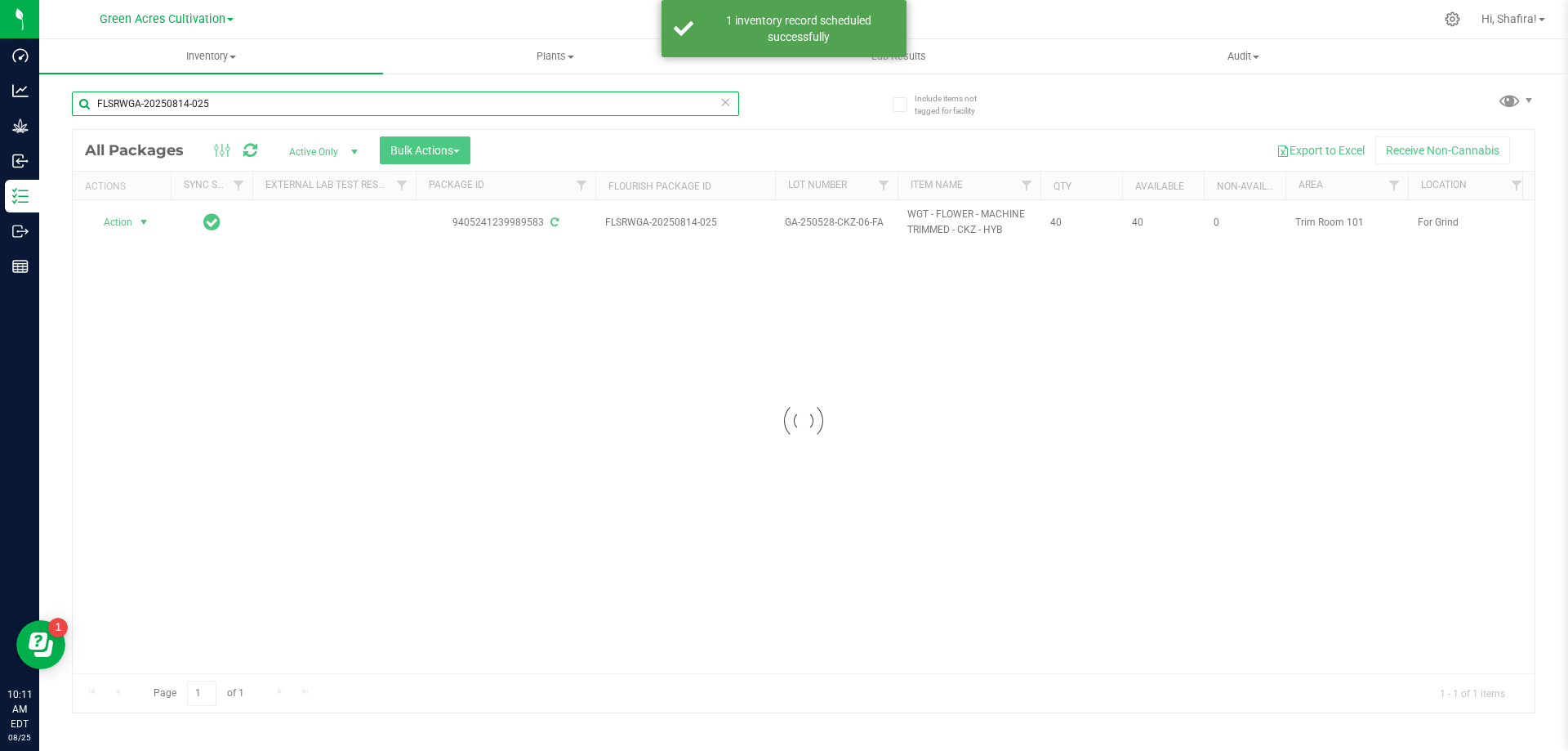
click at [267, 102] on input "FLSRWGA-20250814-025" at bounding box center [405, 104] width 667 height 25
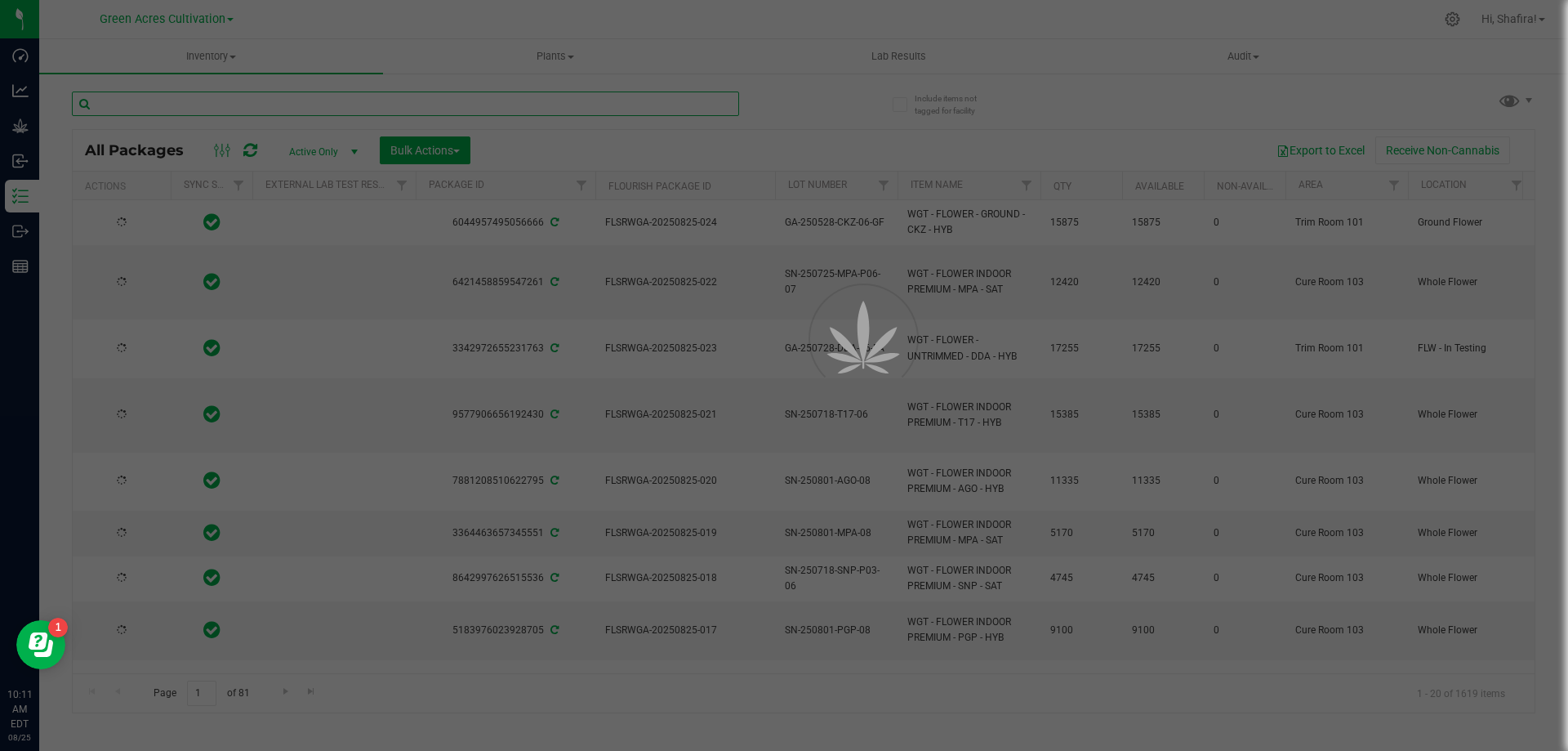
paste input "FLSRWGA-20250825-014"
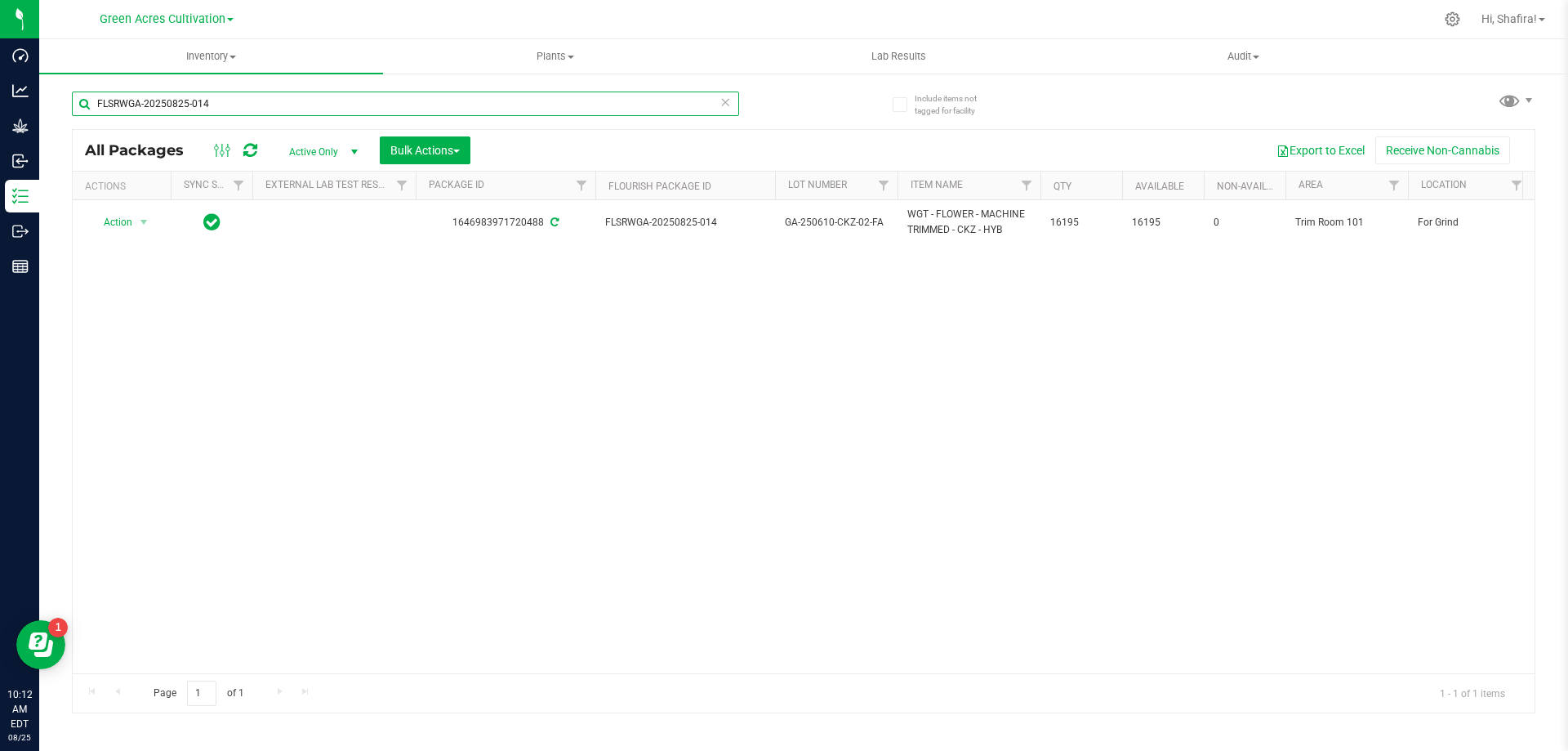
type input "FLSRWGA-20250825-014"
click at [255, 100] on input "FLSRWGA-20250825-014" at bounding box center [405, 104] width 667 height 25
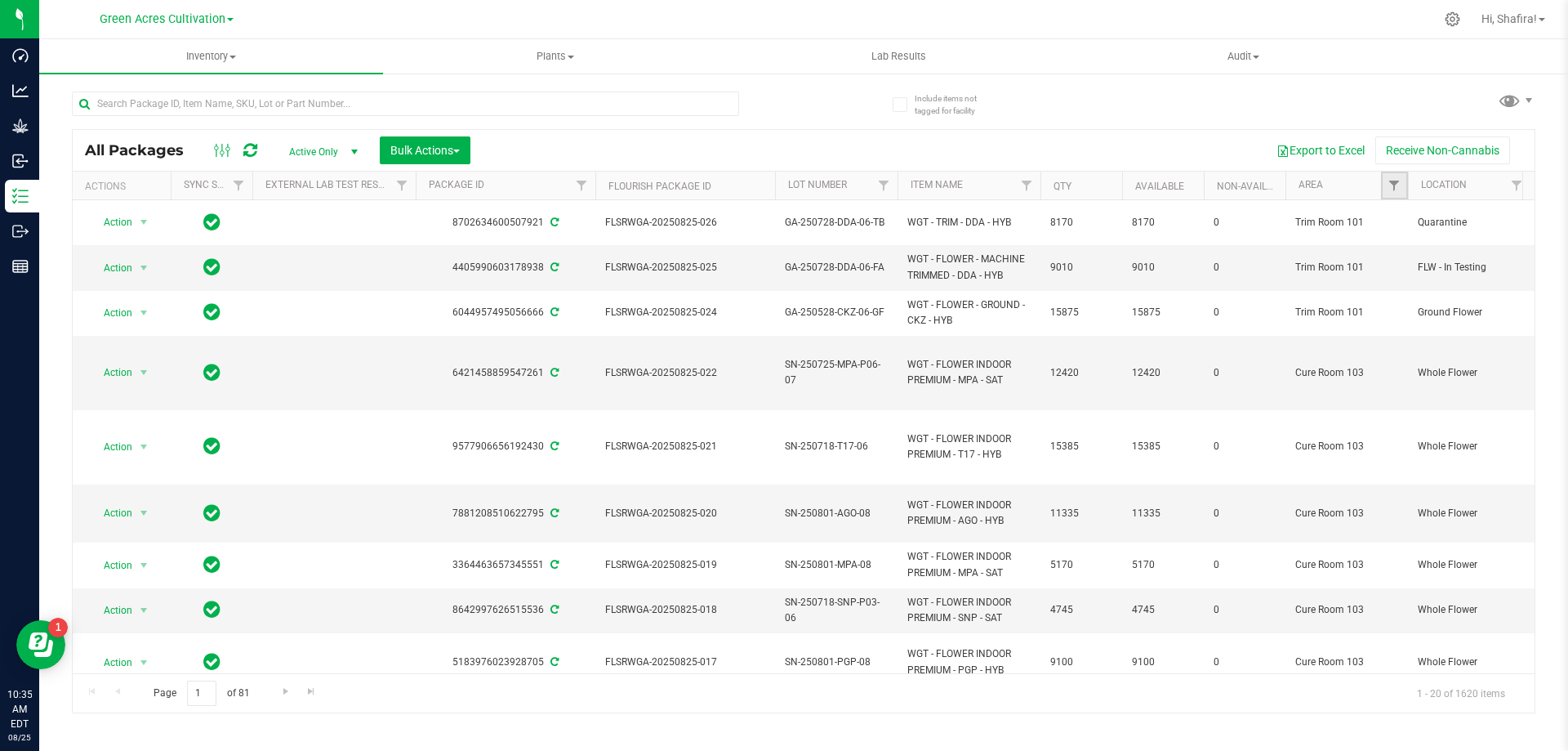
click at [1386, 180] on link "Filter" at bounding box center [1394, 185] width 27 height 27
type input "DRY"
click at [1405, 303] on input "Dry Room" at bounding box center [1402, 304] width 11 height 11
checkbox input "true"
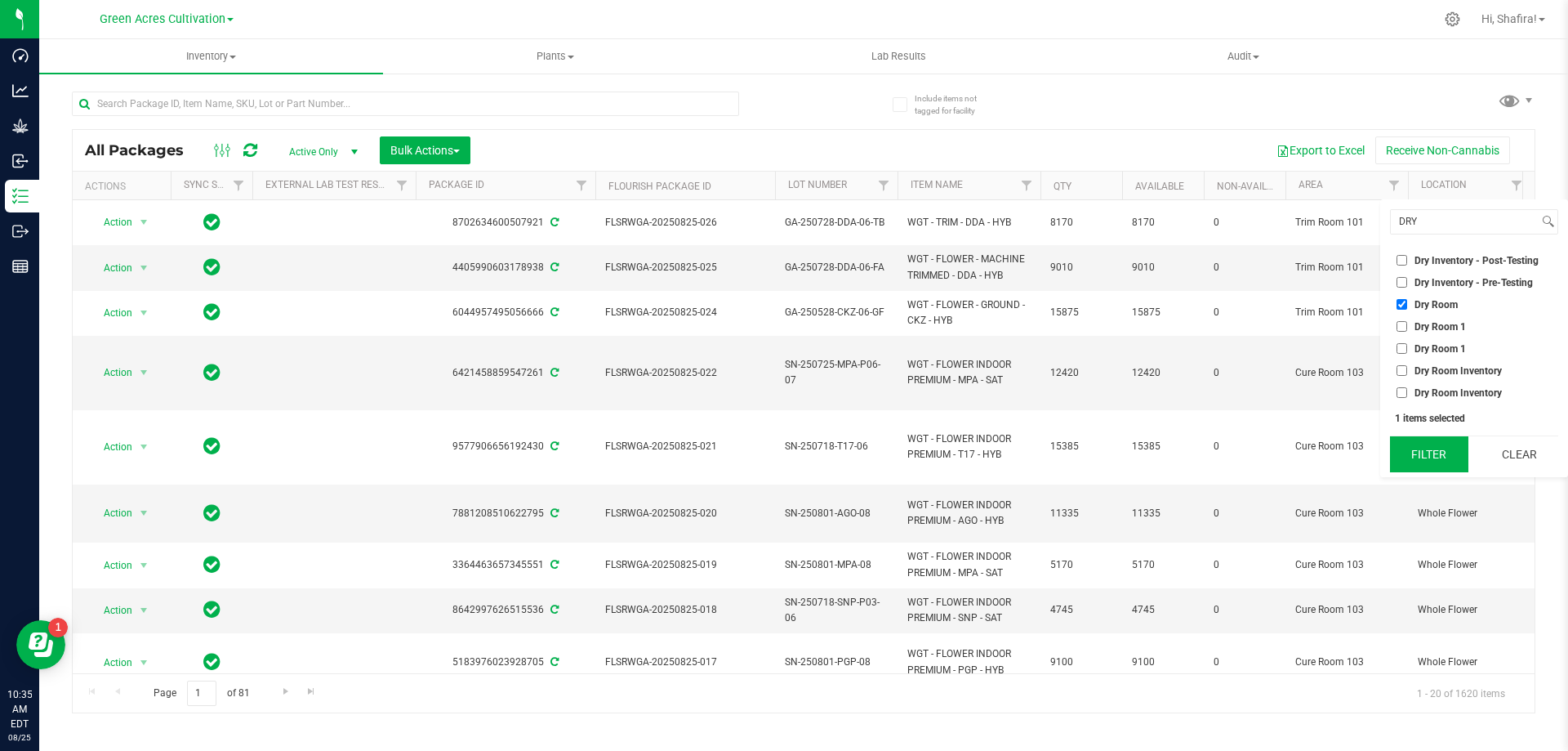
click at [1431, 462] on button "Filter" at bounding box center [1428, 454] width 79 height 36
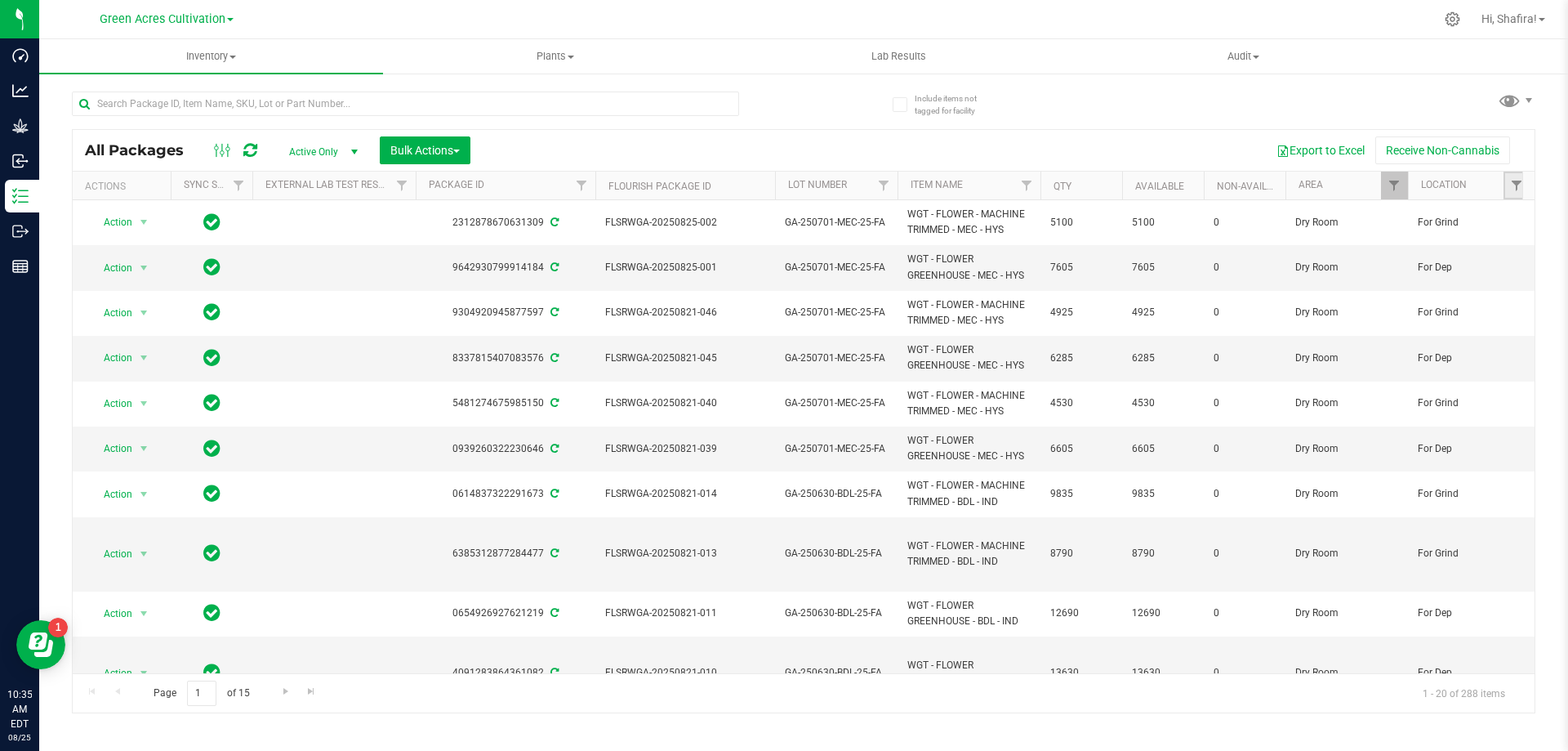
click at [1519, 194] on link "Filter" at bounding box center [1517, 185] width 27 height 27
type input "FOR"
click at [1437, 328] on span "For Grind" at bounding box center [1435, 326] width 41 height 10
click at [1407, 328] on input "For Grind" at bounding box center [1402, 326] width 11 height 11
checkbox input "true"
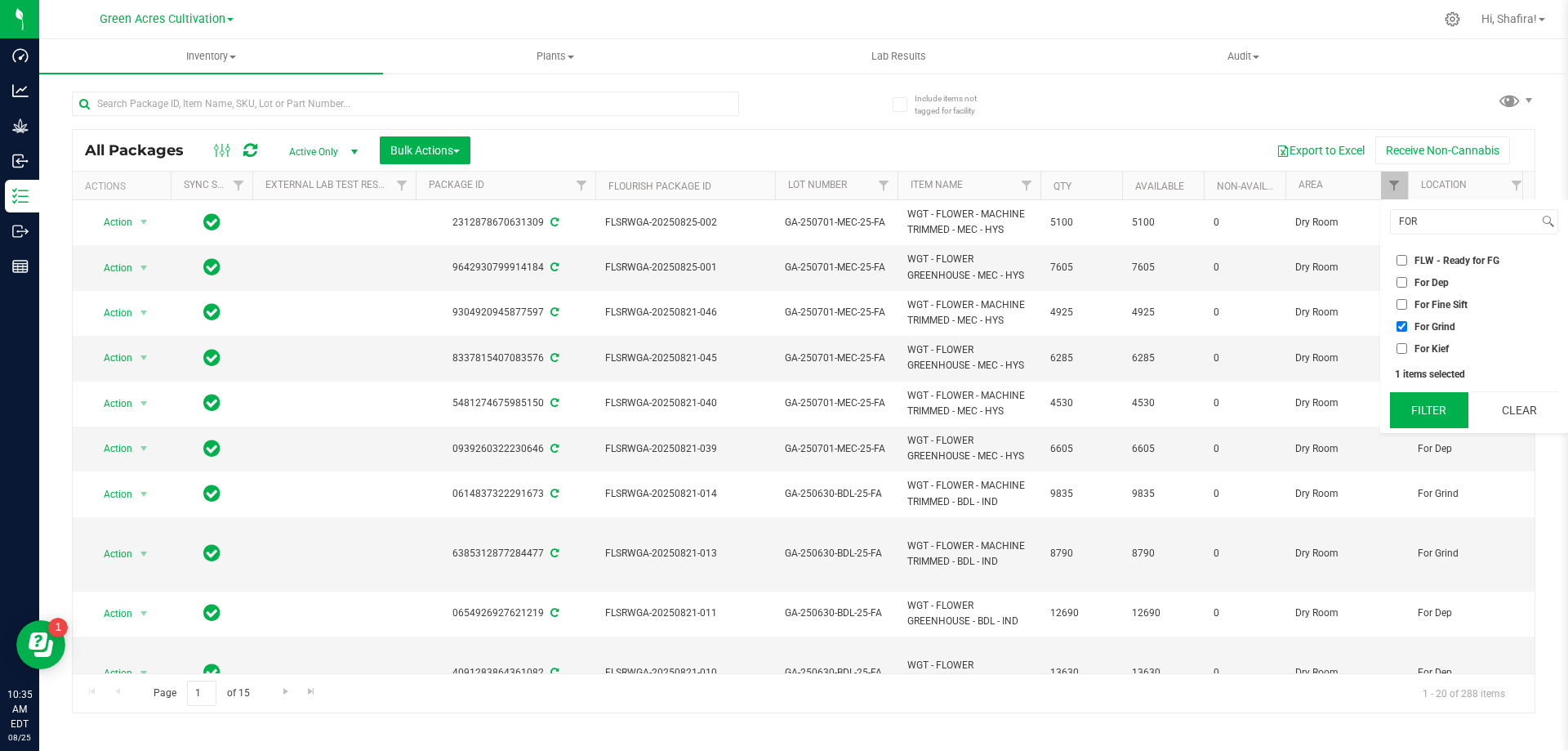
click at [1430, 415] on button "Filter" at bounding box center [1428, 410] width 79 height 36
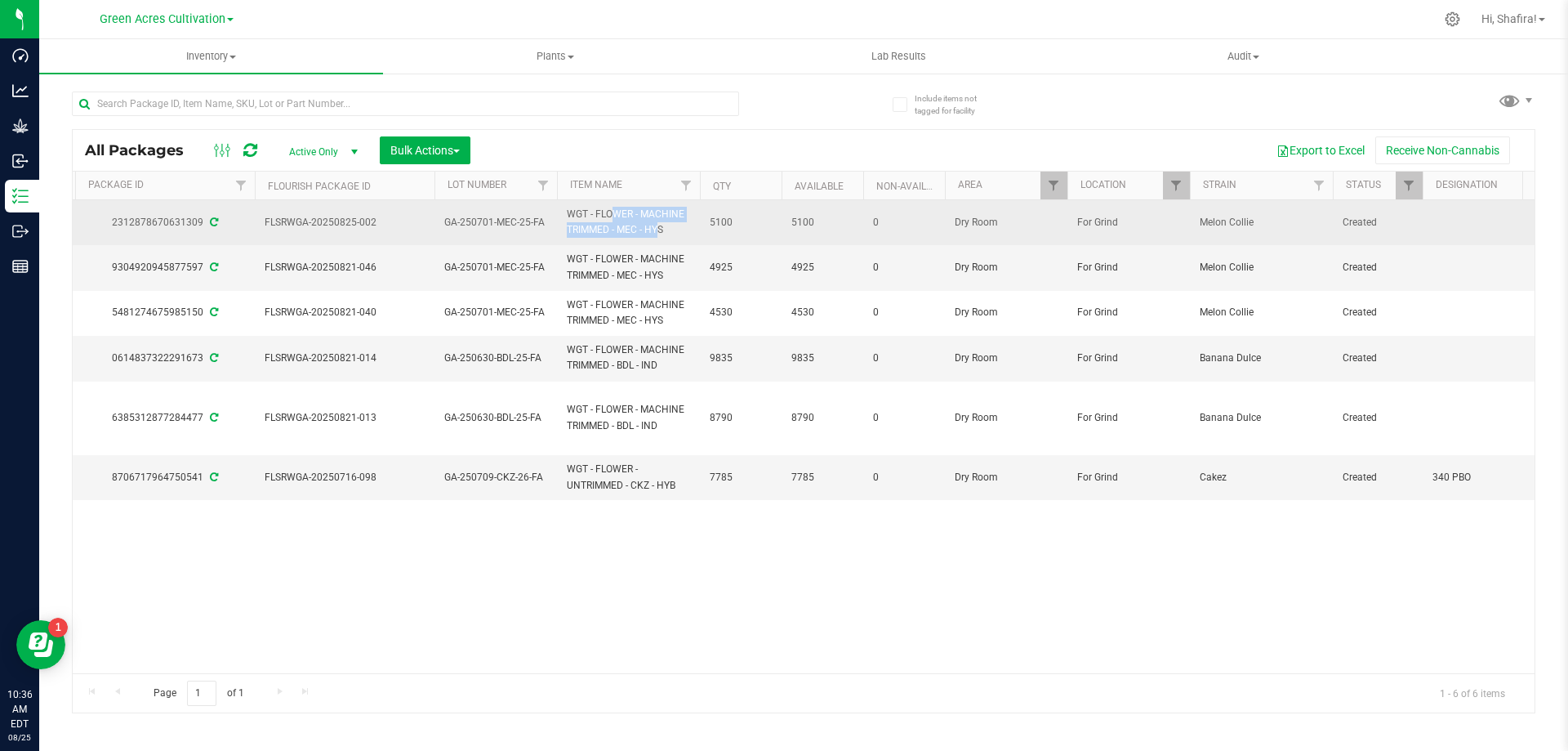
drag, startPoint x: 564, startPoint y: 212, endPoint x: 615, endPoint y: 235, distance: 55.9
click at [615, 235] on td "WGT - FLOWER - MACHINE TRIMMED - MEC - HYS" at bounding box center [628, 222] width 143 height 45
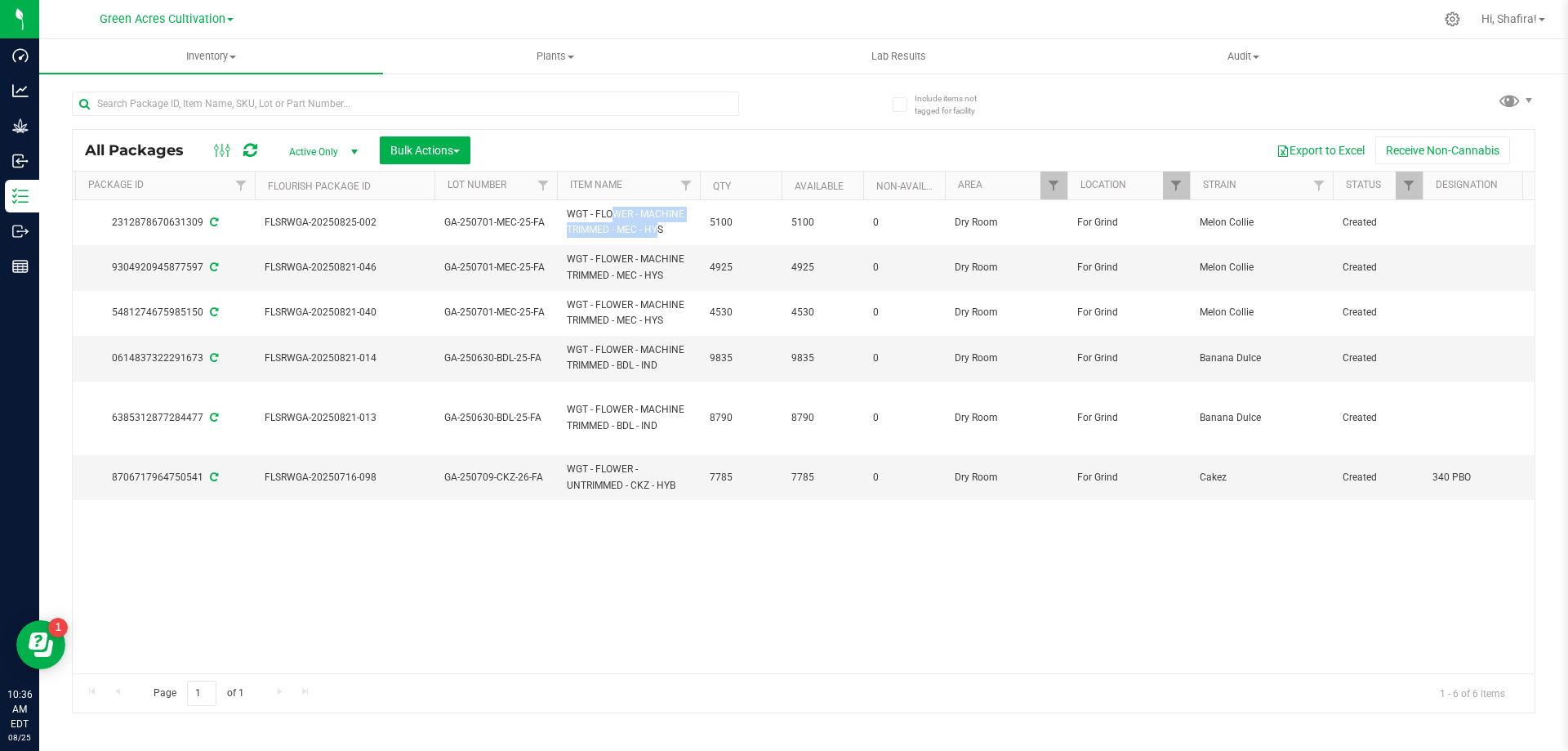
copy span "WGT - FLOWER - MACHINE TRIMMED -"
click at [290, 110] on input "text" at bounding box center [405, 104] width 667 height 25
paste input "WGT - FLOWER - MACHINE TRIMMED -"
type input "WGT - FLOWER - MACHINE TRIMMED -"
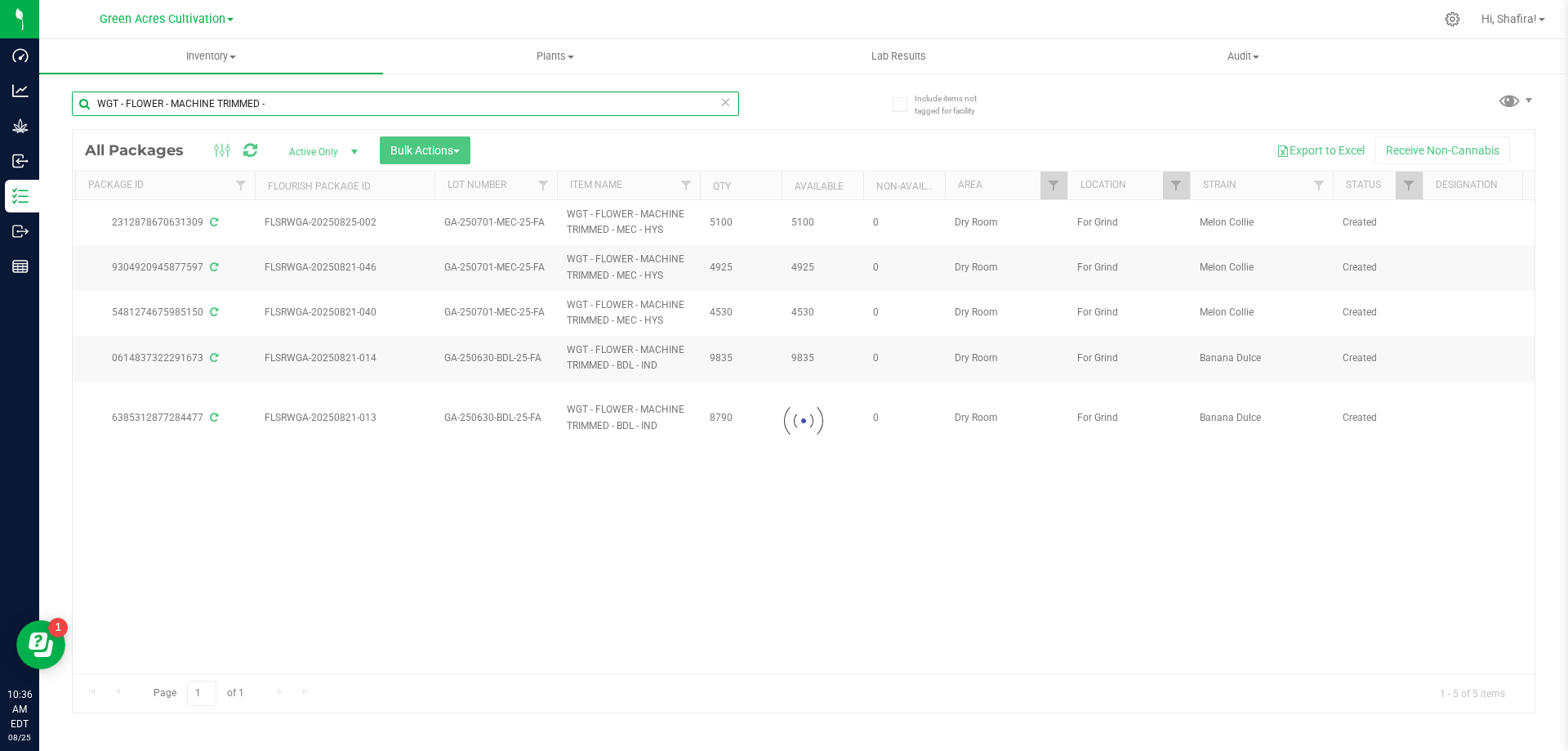
checkbox input "true"
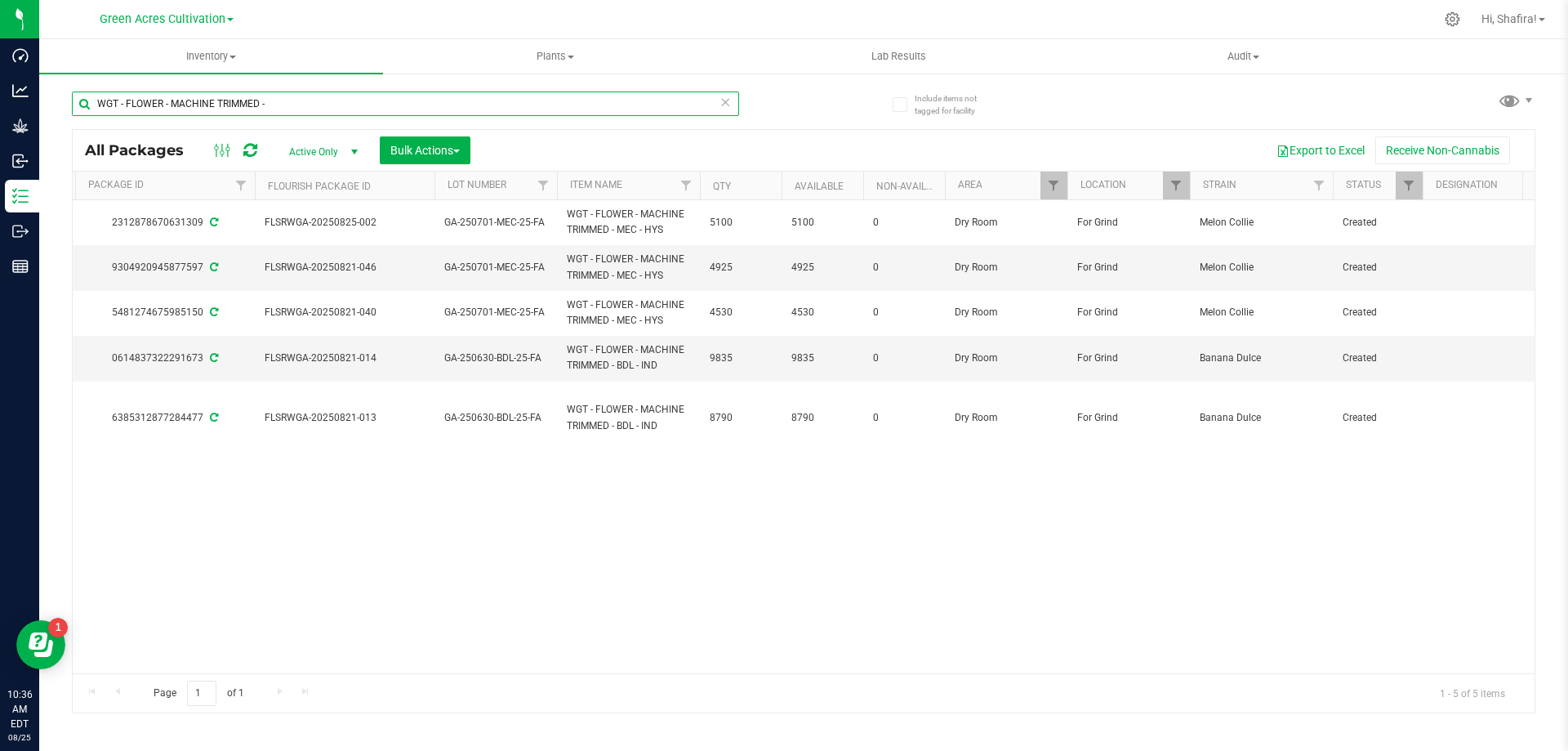
type input "WGT - FLOWER - MACHINE TRIMMED -"
click at [1180, 186] on span "Filter" at bounding box center [1176, 185] width 13 height 13
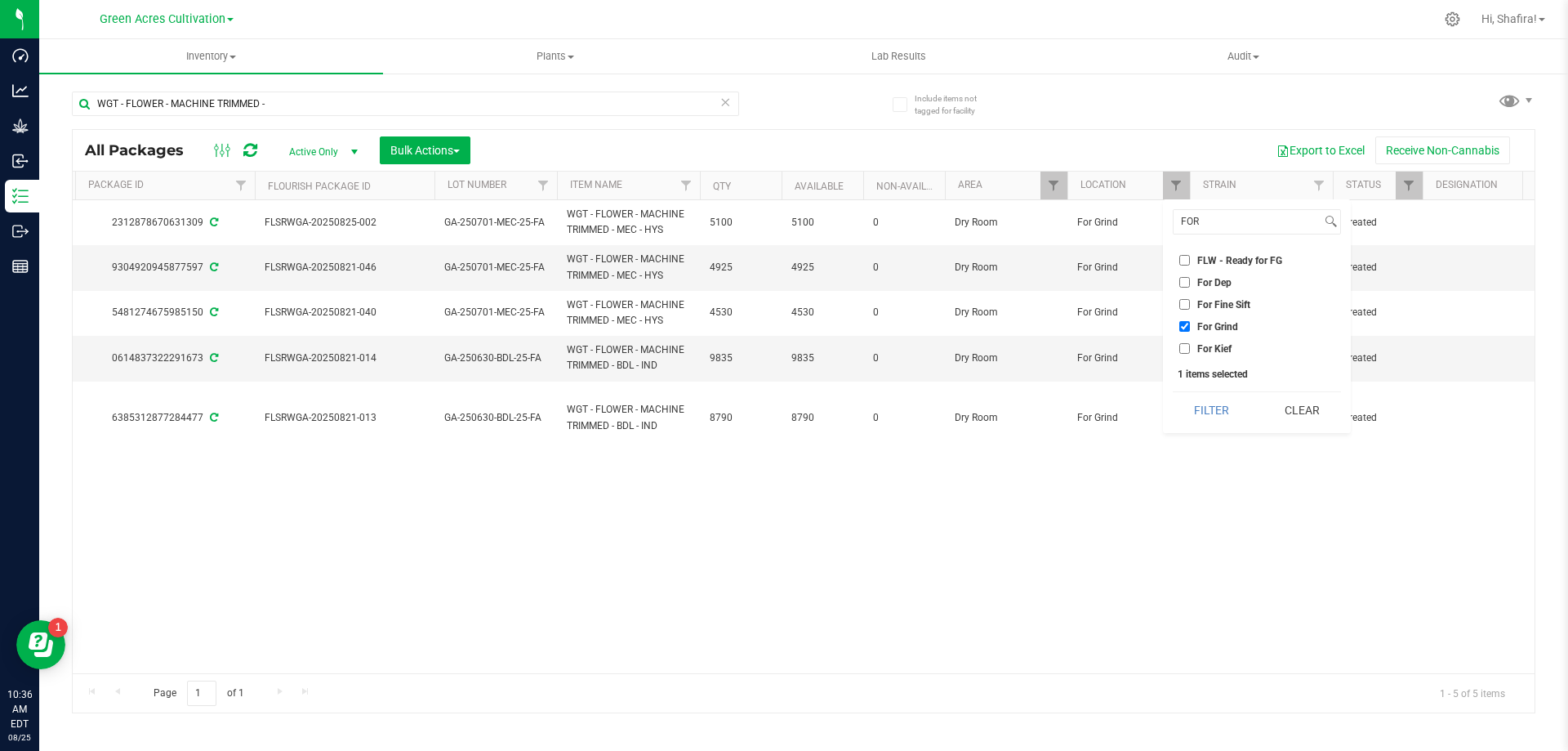
click at [1185, 329] on input "For Grind" at bounding box center [1185, 326] width 11 height 11
checkbox input "false"
click at [1225, 406] on button "Filter" at bounding box center [1211, 410] width 79 height 36
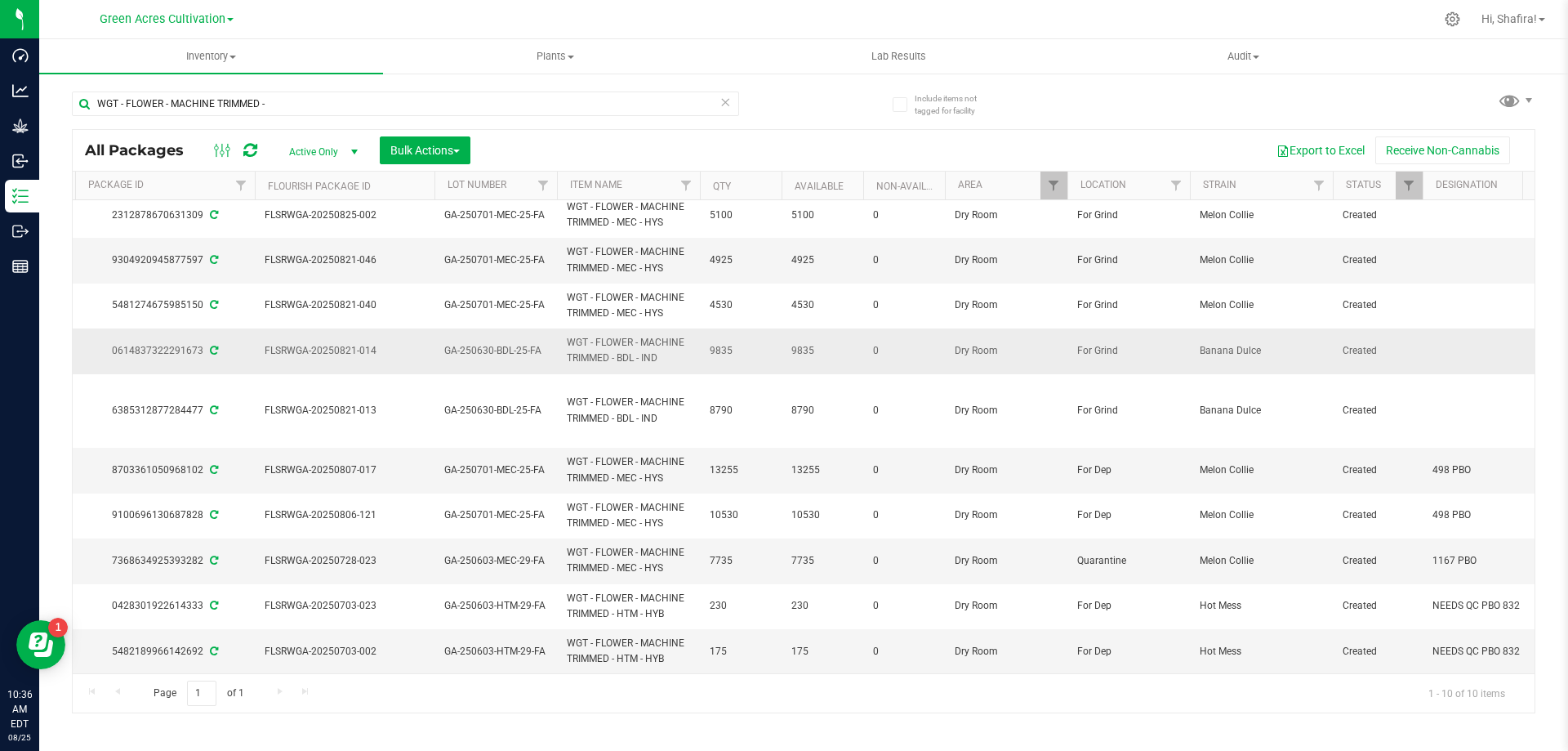
scroll to position [0, 340]
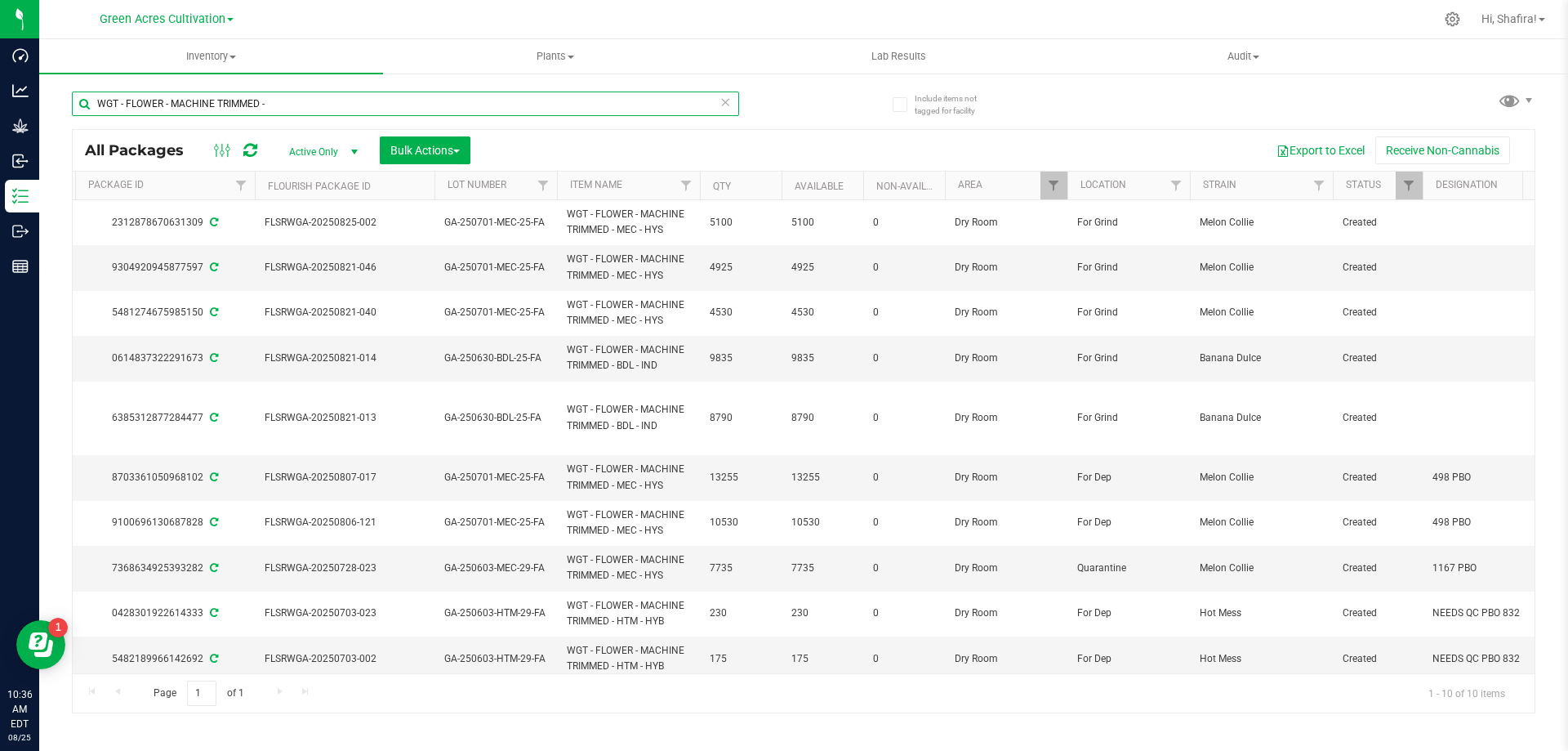
click at [317, 105] on input "WGT - FLOWER - MACHINE TRIMMED -" at bounding box center [405, 104] width 667 height 25
click at [316, 105] on input "WGT - FLOWER - MACHINE TRIMMED -" at bounding box center [405, 104] width 667 height 25
